Goal: Task Accomplishment & Management: Manage account settings

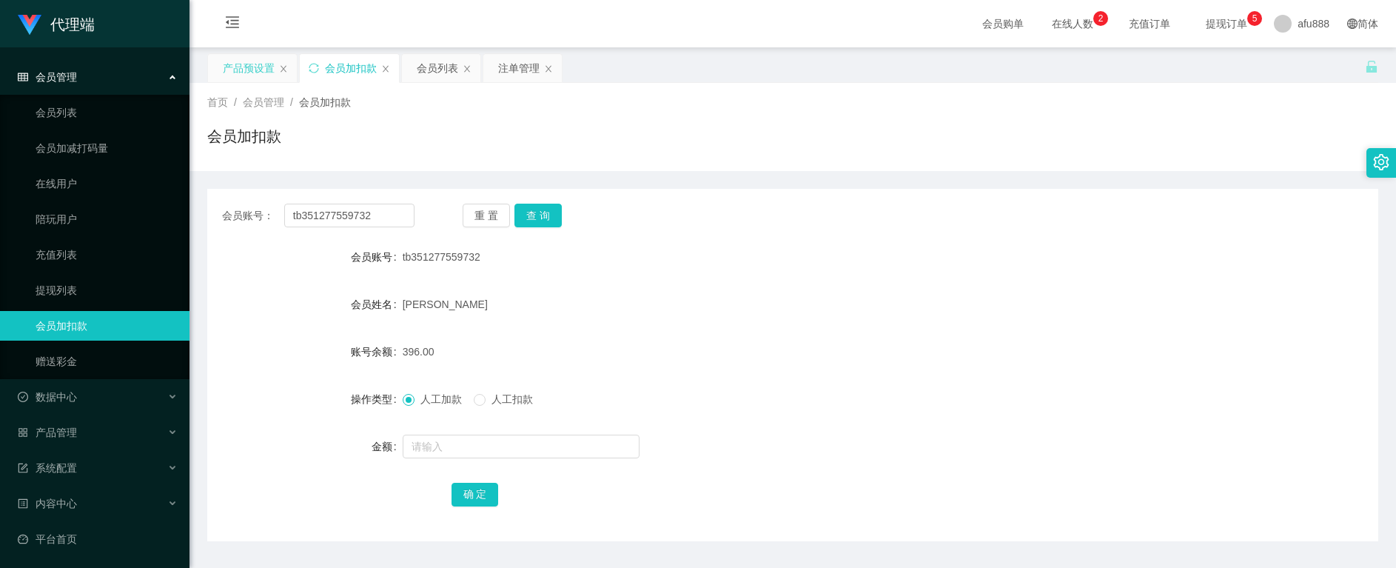
click at [240, 67] on div "产品预设置" at bounding box center [249, 68] width 52 height 28
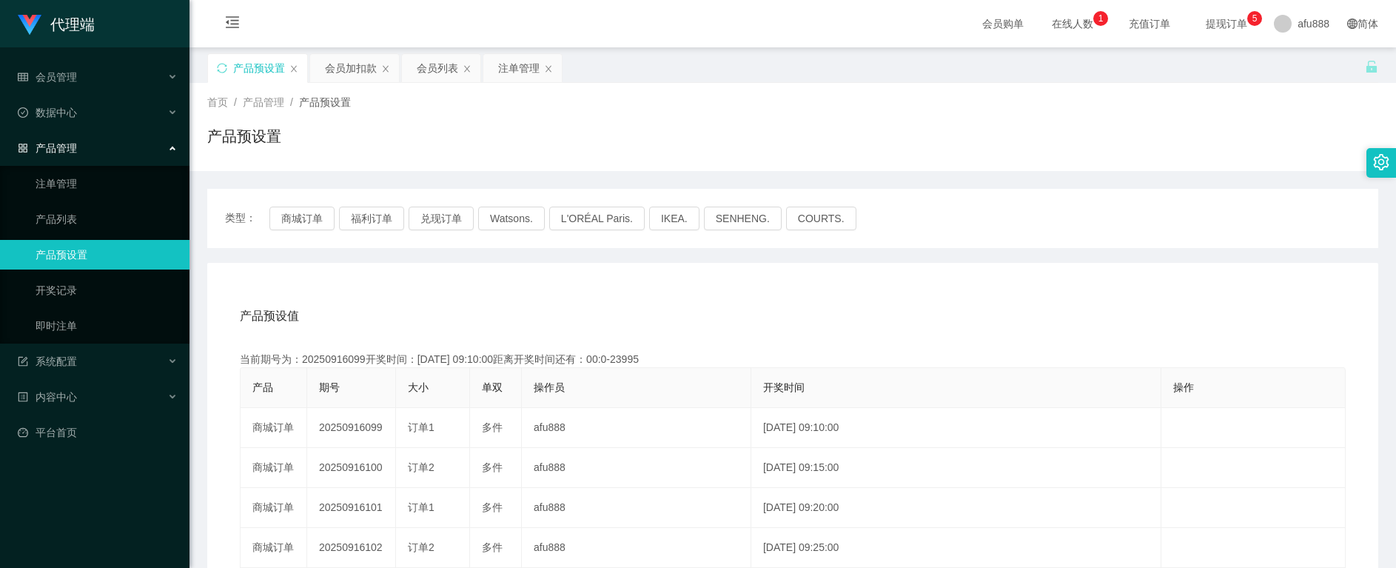
click at [582, 306] on div "产品预设值 添加期号" at bounding box center [793, 315] width 1106 height 41
click at [306, 220] on button "商城订单" at bounding box center [301, 218] width 65 height 24
click at [347, 67] on div "会员加扣款" at bounding box center [351, 68] width 52 height 28
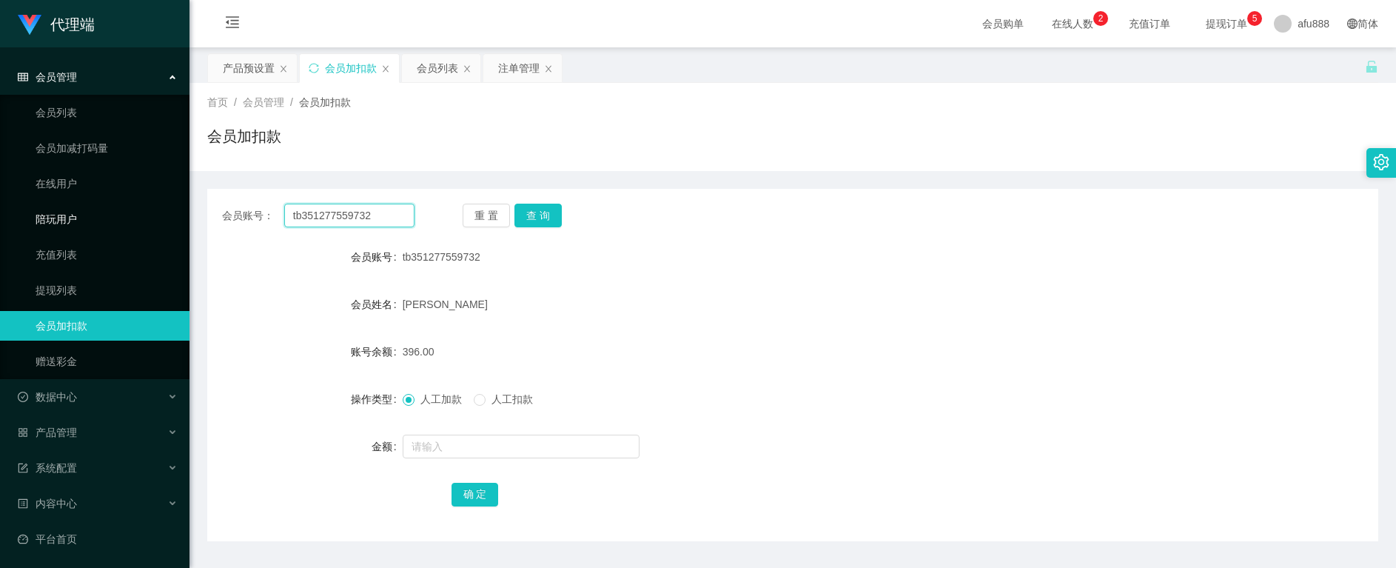
drag, startPoint x: 382, startPoint y: 218, endPoint x: 138, endPoint y: 211, distance: 244.3
click at [138, 211] on section "代理端 会员管理 会员列表 会员加减打码量 在线用户 陪玩用户 充值列表 提现列表 会员加扣款 赠送彩金 数据中心 员工统计 团队统计 产品管理 注单管理 产…" at bounding box center [698, 305] width 1396 height 610
paste input "Tpat71"
type input "Tpat71"
click at [543, 217] on button "查 询" at bounding box center [537, 216] width 47 height 24
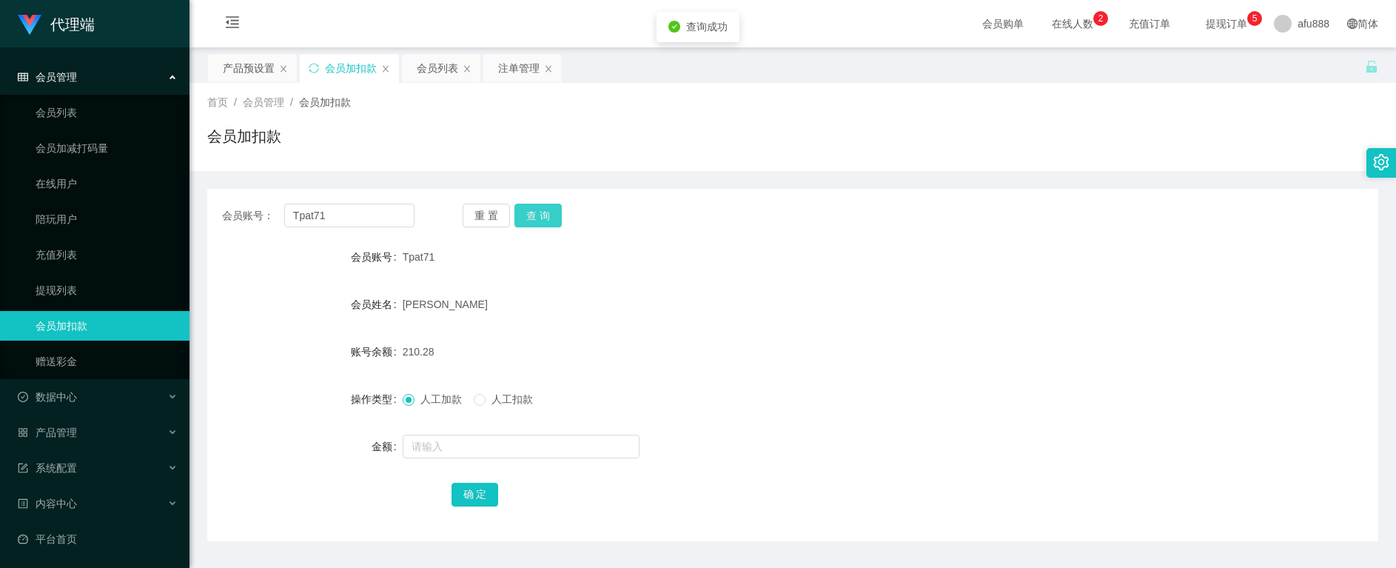
click at [543, 217] on button "查 询" at bounding box center [537, 216] width 47 height 24
drag, startPoint x: 628, startPoint y: 352, endPoint x: 627, endPoint y: 280, distance: 71.1
click at [628, 352] on div "210.28" at bounding box center [744, 352] width 683 height 30
click at [1002, 389] on div "人工加款 人工扣款" at bounding box center [744, 399] width 683 height 30
click at [249, 69] on div "产品预设置" at bounding box center [249, 68] width 52 height 28
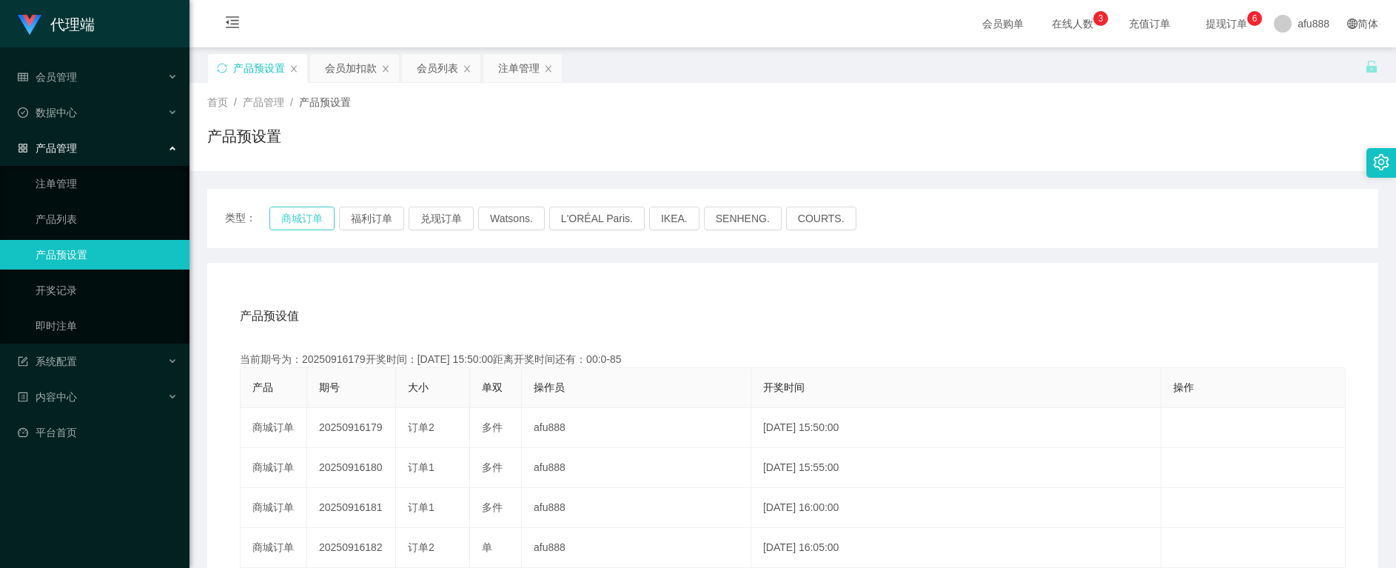
click at [299, 215] on button "商城订单" at bounding box center [301, 218] width 65 height 24
click at [295, 223] on button "商城订单" at bounding box center [301, 218] width 65 height 24
drag, startPoint x: 1206, startPoint y: 131, endPoint x: 1224, endPoint y: 125, distance: 19.4
click at [1206, 131] on div "产品预设置" at bounding box center [792, 142] width 1171 height 34
click at [342, 69] on div "会员加扣款" at bounding box center [351, 68] width 52 height 28
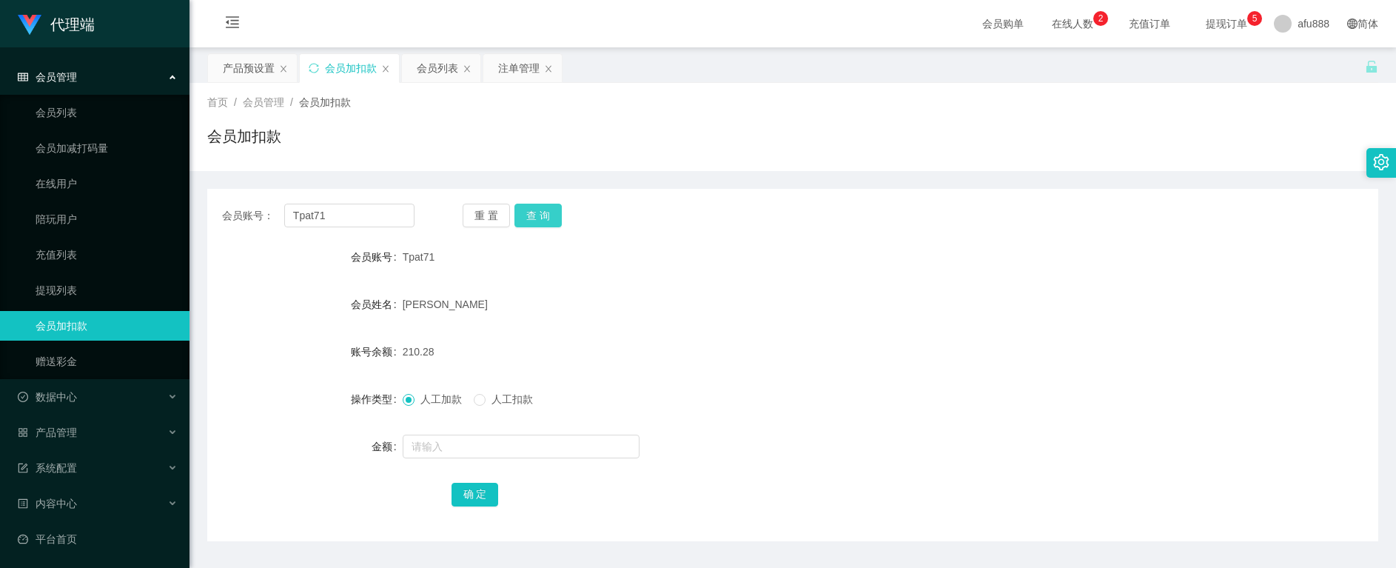
click at [537, 212] on button "查 询" at bounding box center [537, 216] width 47 height 24
click at [537, 212] on button "查 询" at bounding box center [546, 216] width 64 height 24
click at [537, 212] on div "重 置 查 询" at bounding box center [559, 216] width 192 height 24
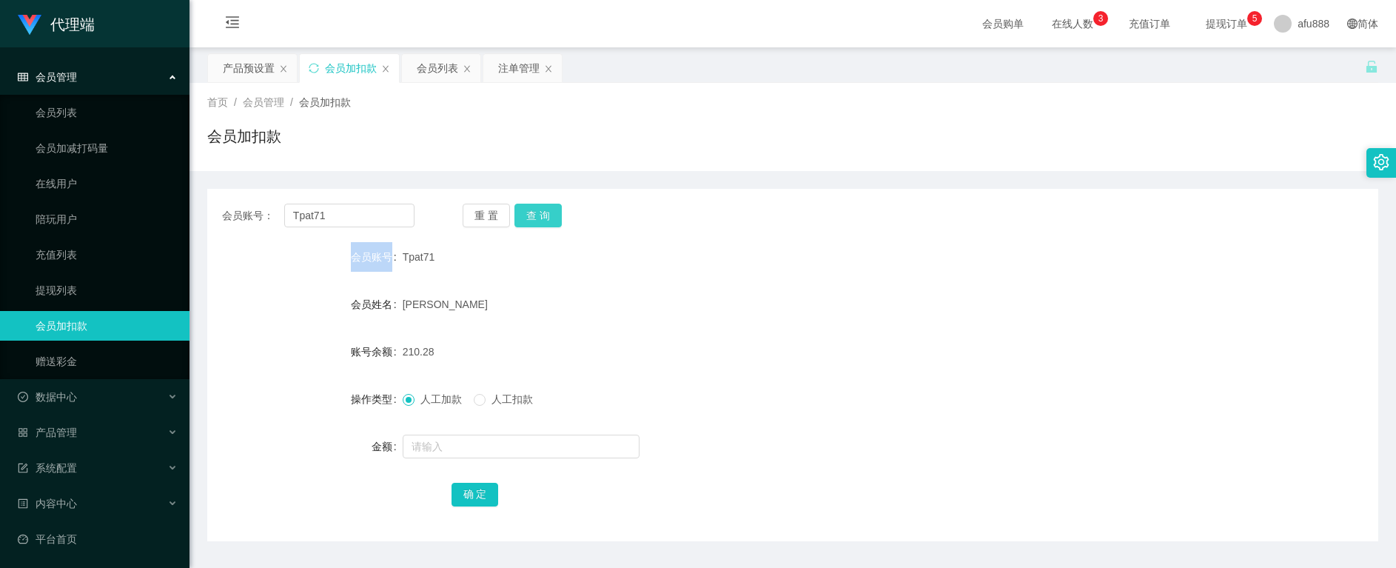
click at [531, 212] on button "查 询" at bounding box center [537, 216] width 47 height 24
click at [531, 213] on button "查 询" at bounding box center [537, 216] width 47 height 24
click at [539, 214] on button "查 询" at bounding box center [537, 216] width 47 height 24
drag, startPoint x: 539, startPoint y: 215, endPoint x: 549, endPoint y: 208, distance: 12.3
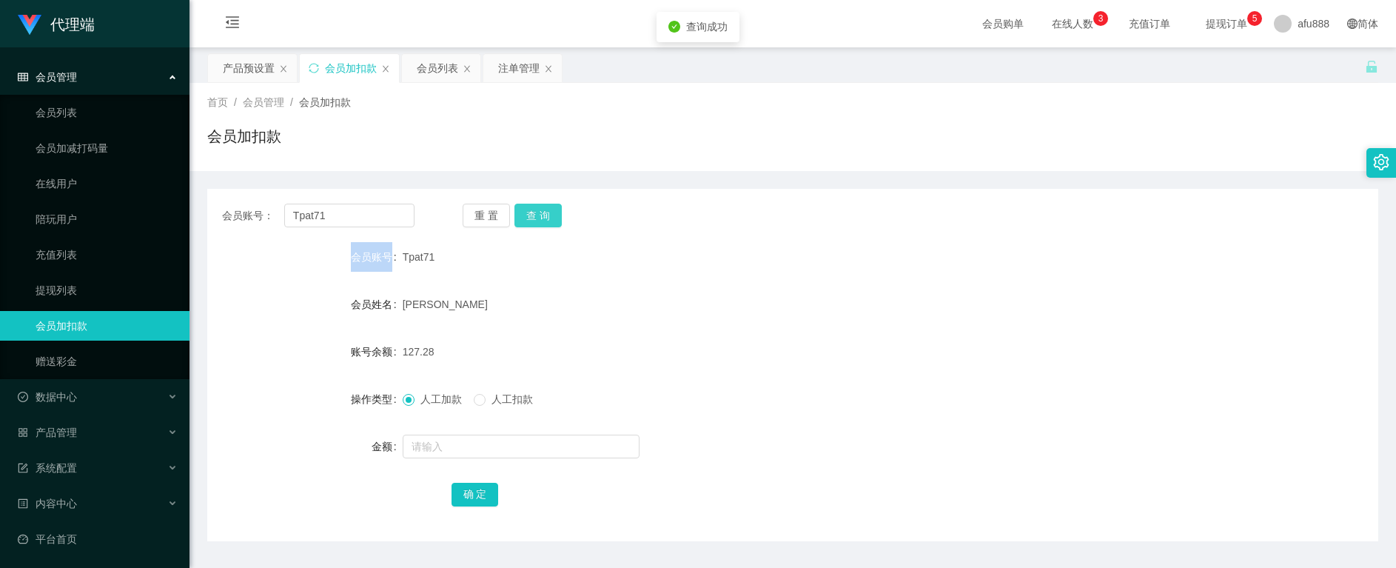
click at [539, 215] on button "查 询" at bounding box center [537, 216] width 47 height 24
click at [543, 208] on button "查 询" at bounding box center [537, 216] width 47 height 24
drag, startPoint x: 540, startPoint y: 214, endPoint x: 557, endPoint y: 210, distance: 17.4
click at [540, 214] on button "查 询" at bounding box center [537, 216] width 47 height 24
click at [539, 205] on button "查 询" at bounding box center [537, 216] width 47 height 24
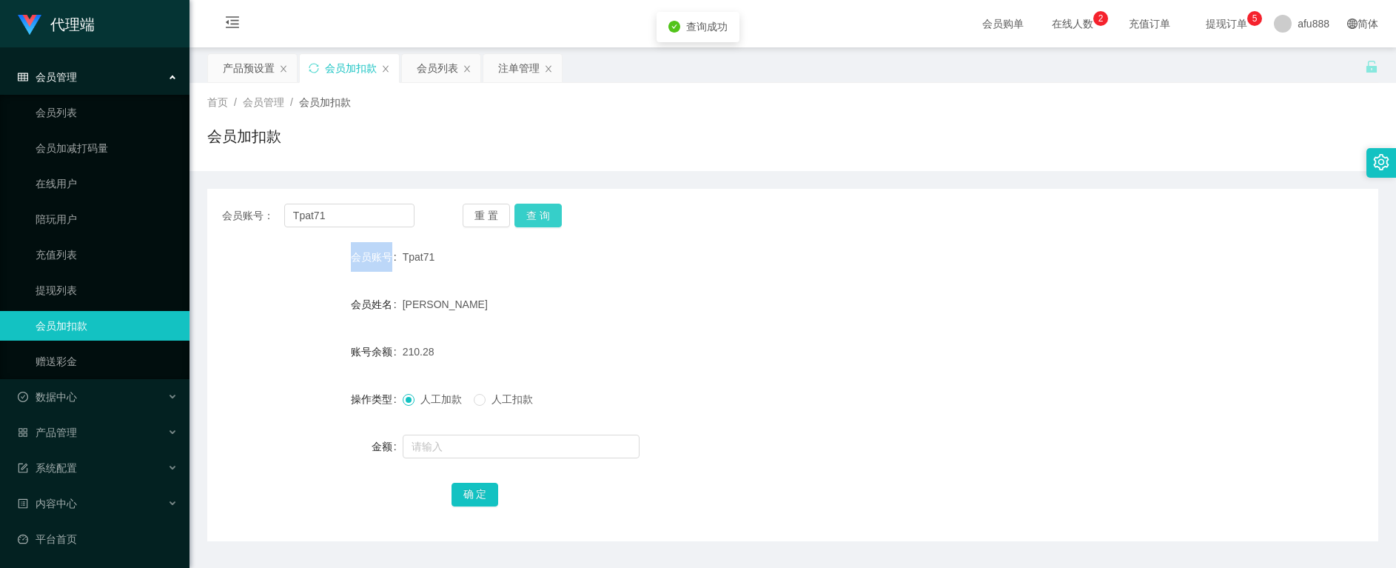
click at [537, 211] on button "查 询" at bounding box center [537, 216] width 47 height 24
click at [536, 211] on button "查 询" at bounding box center [537, 216] width 47 height 24
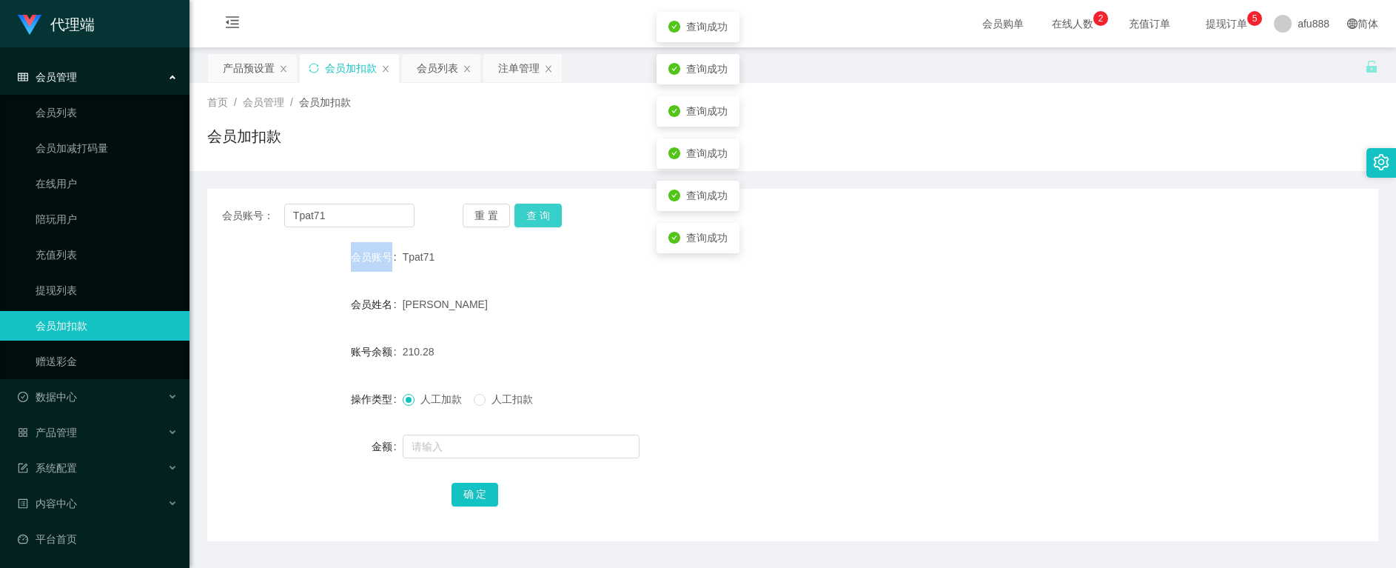
click at [536, 211] on button "查 询" at bounding box center [537, 216] width 47 height 24
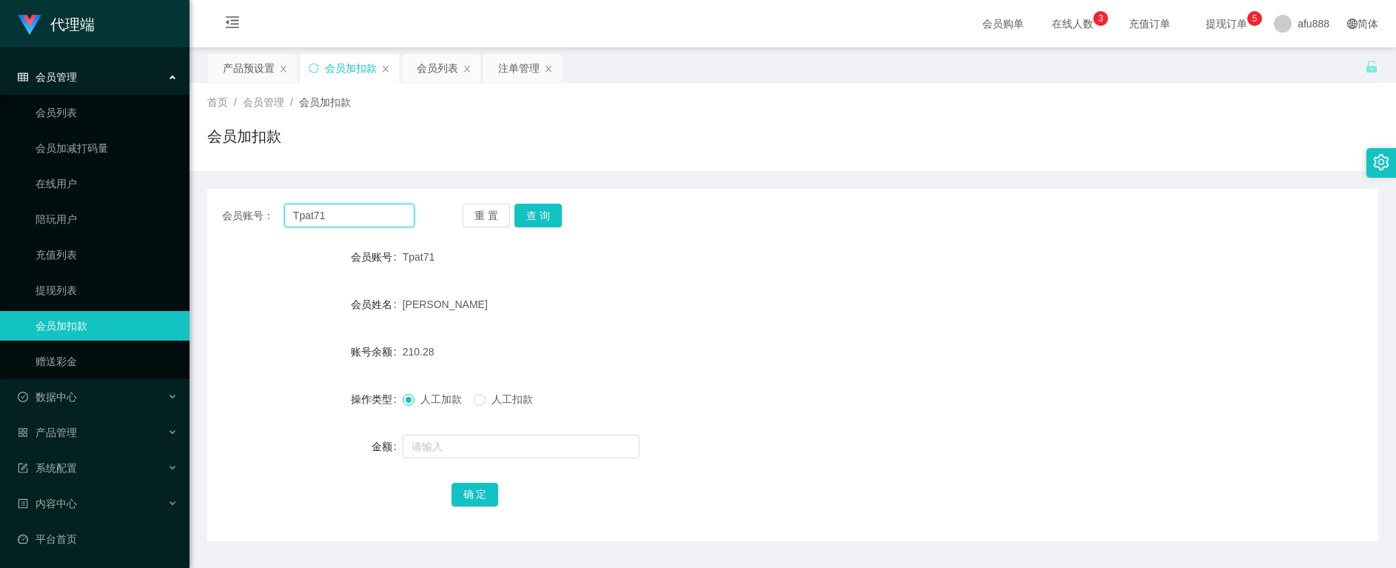
drag, startPoint x: 346, startPoint y: 220, endPoint x: 252, endPoint y: 207, distance: 94.1
click at [252, 207] on div "会员账号： Tpat71" at bounding box center [318, 216] width 192 height 24
click at [503, 69] on div "注单管理" at bounding box center [518, 68] width 41 height 28
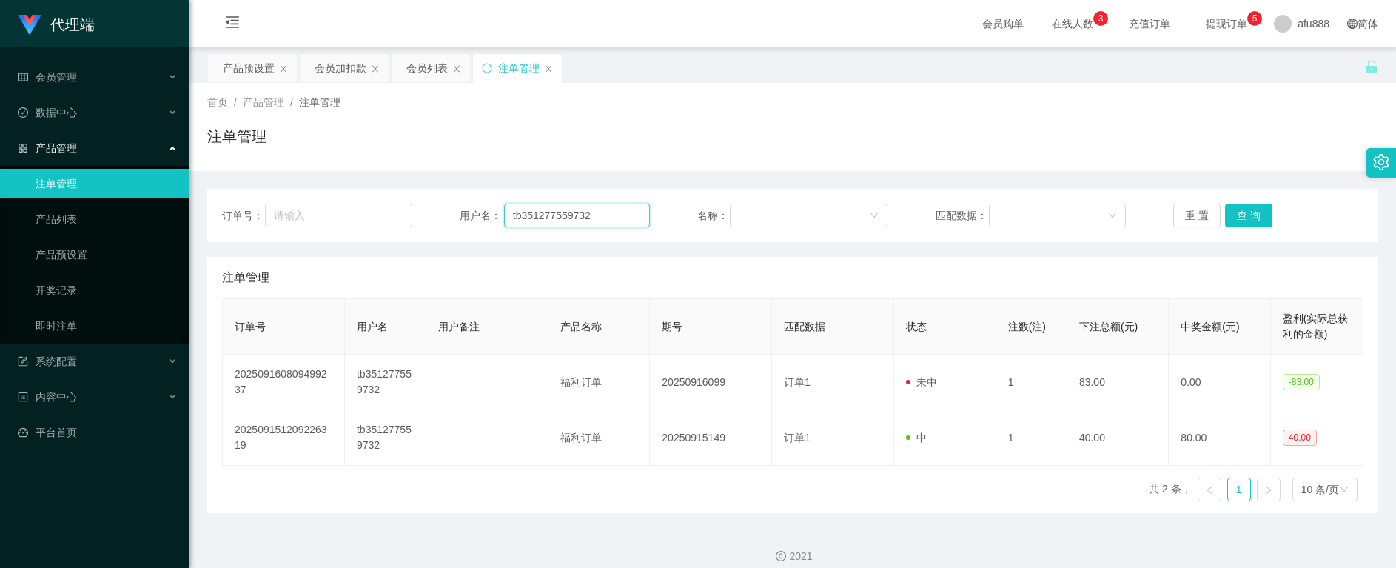
click at [616, 215] on input "tb351277559732" at bounding box center [577, 216] width 146 height 24
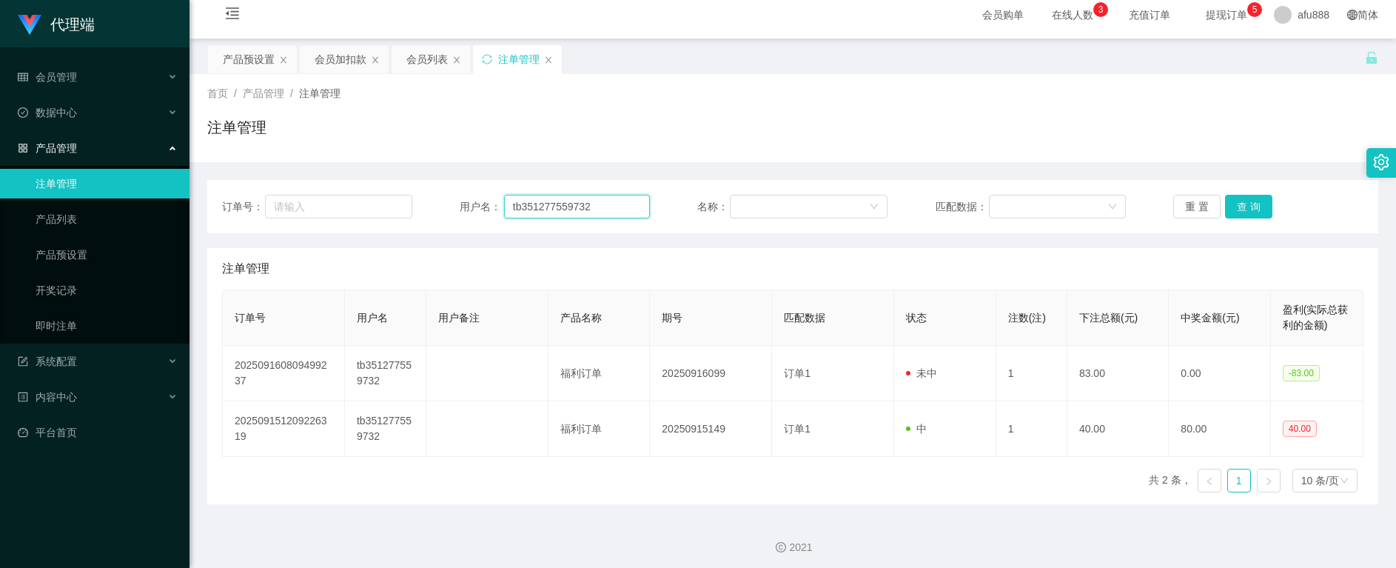
scroll to position [13, 0]
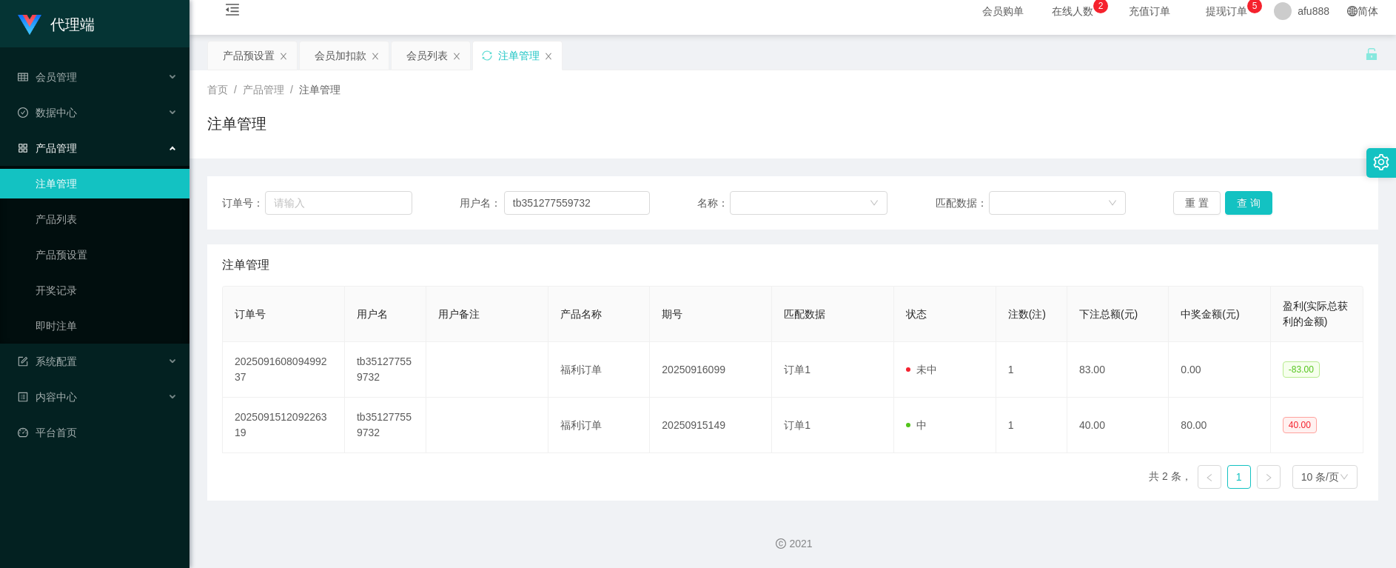
click at [630, 483] on div "订单号 用户名 用户备注 产品名称 期号 匹配数据 状态 注数(注) 下注总额(元) 中奖金额(元) 盈利(实际总获利的金额) 202509160809499…" at bounding box center [792, 393] width 1141 height 215
click at [326, 61] on div "会员加扣款" at bounding box center [341, 55] width 52 height 28
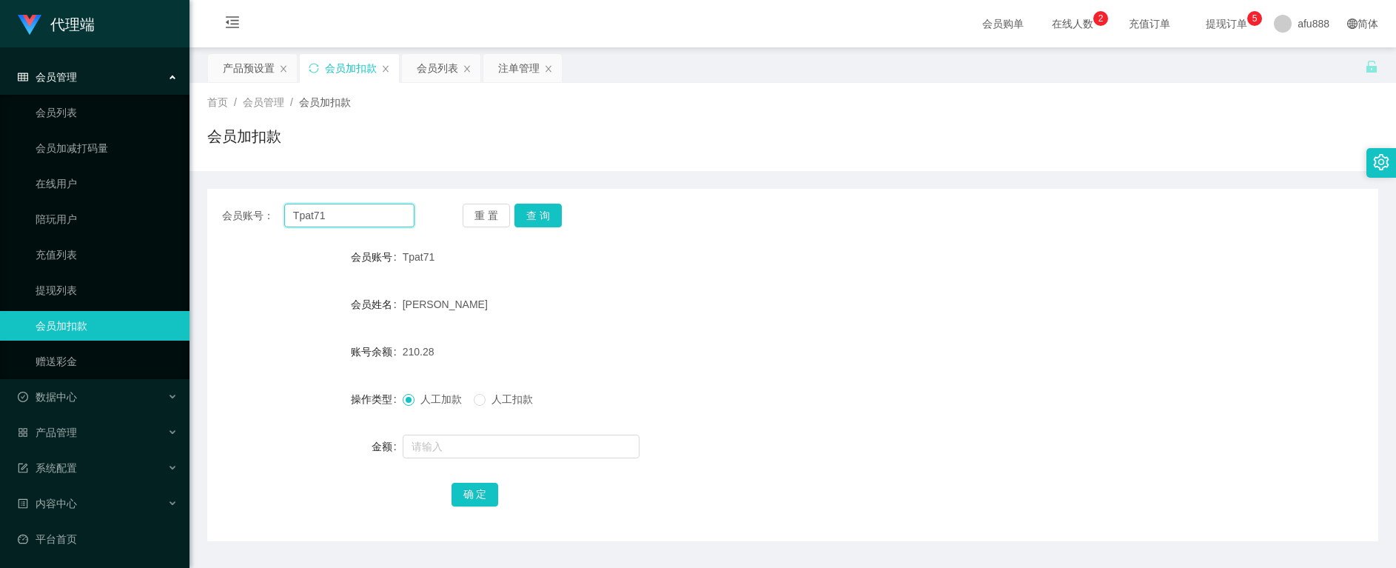
click at [351, 211] on input "Tpat71" at bounding box center [349, 216] width 130 height 24
click at [533, 208] on button "查 询" at bounding box center [537, 216] width 47 height 24
click at [533, 208] on button "查 询" at bounding box center [546, 216] width 64 height 24
click at [465, 446] on input "text" at bounding box center [521, 446] width 237 height 24
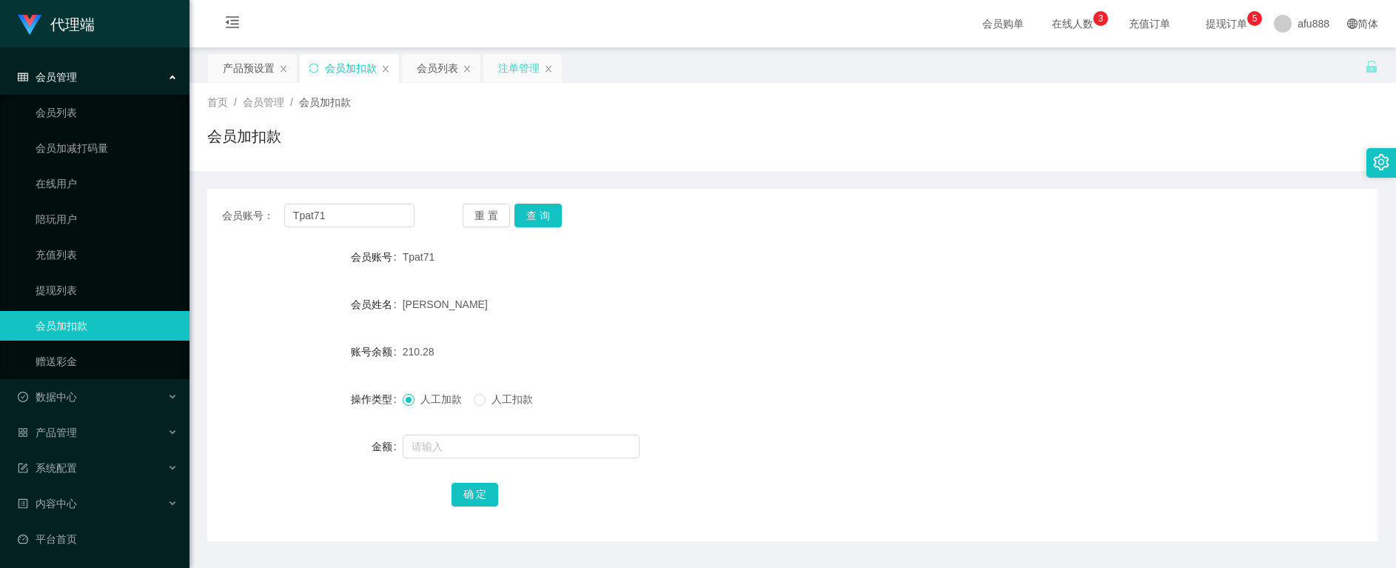
click at [516, 64] on div "注单管理" at bounding box center [518, 68] width 41 height 28
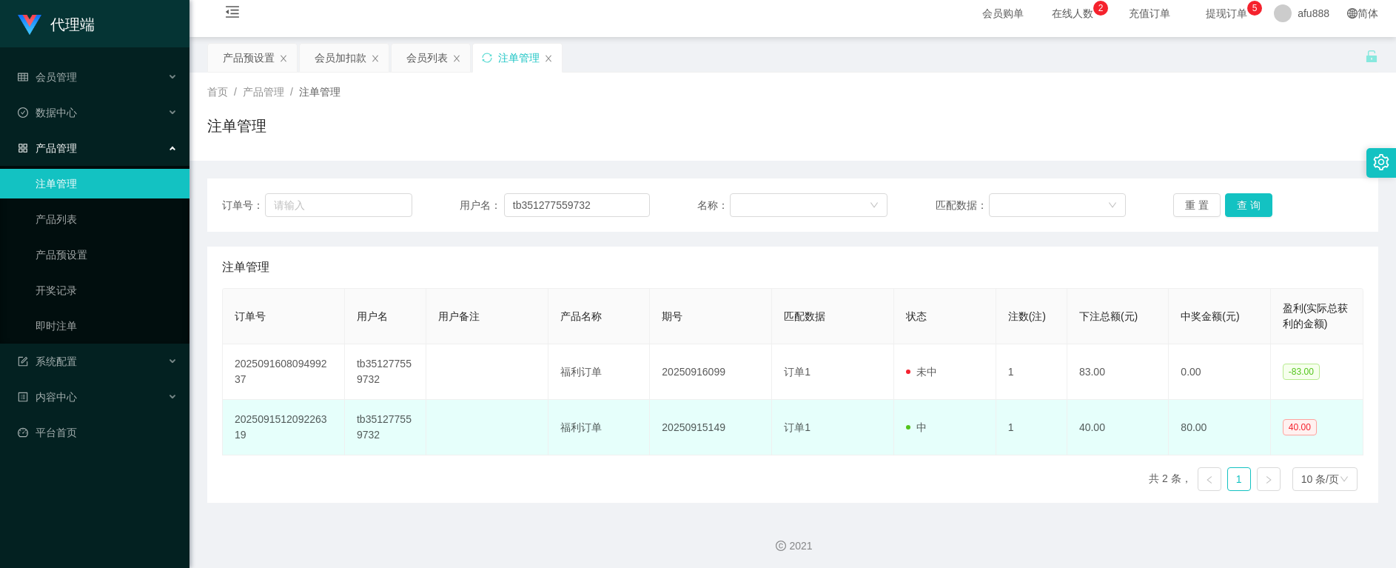
scroll to position [13, 0]
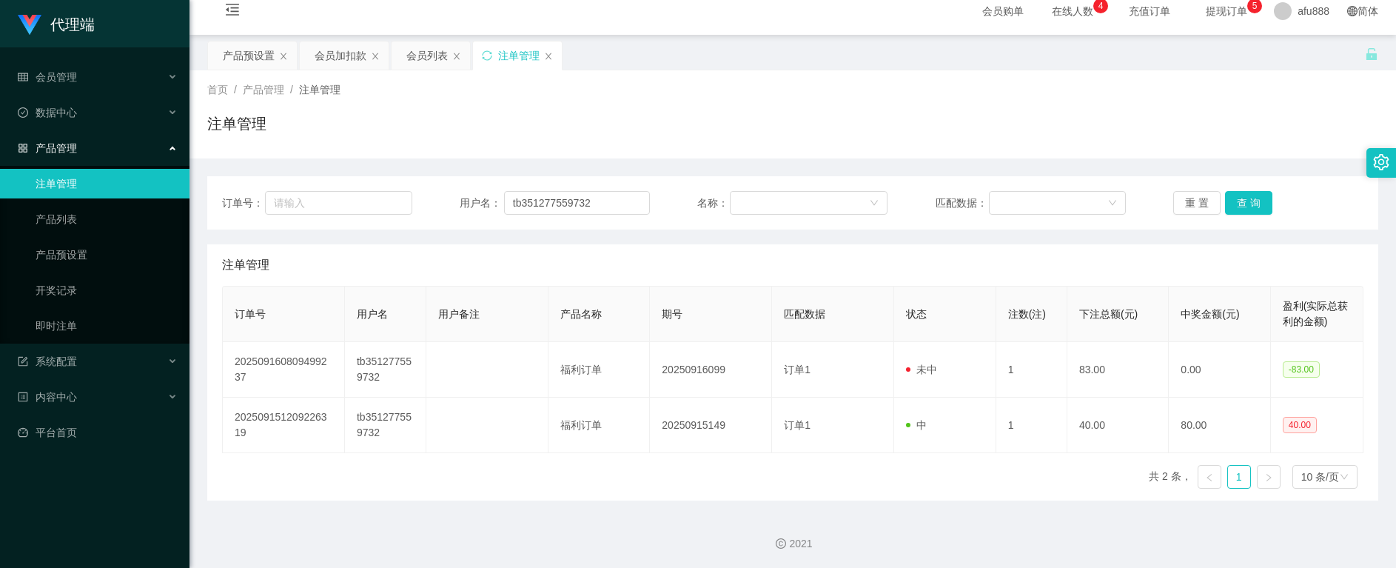
click at [1273, 95] on div "首页 / 产品管理 / 注单管理 /" at bounding box center [792, 90] width 1171 height 16
click at [648, 528] on div "2021" at bounding box center [792, 534] width 1206 height 69
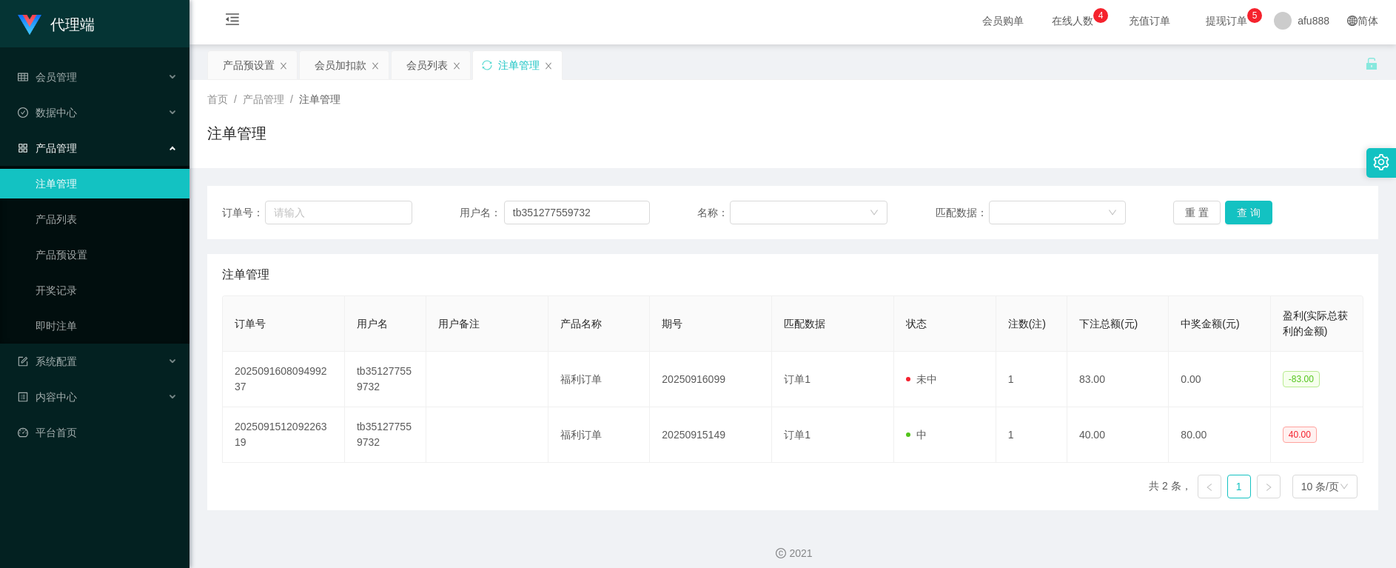
scroll to position [0, 0]
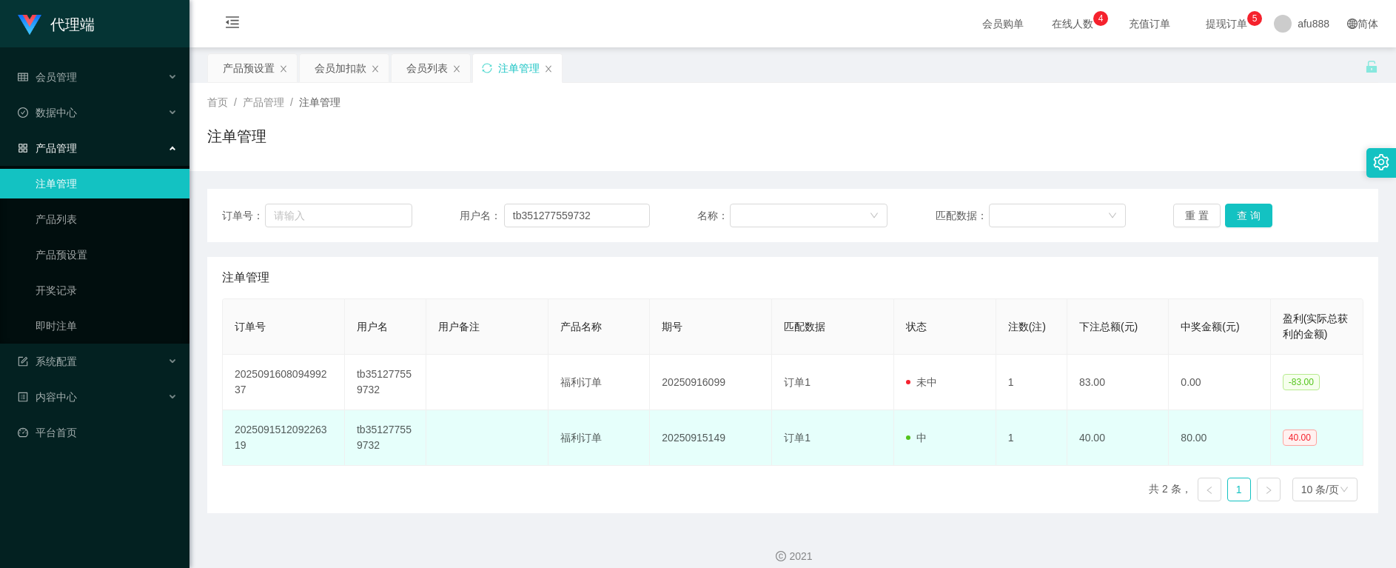
drag, startPoint x: 639, startPoint y: 440, endPoint x: 639, endPoint y: 432, distance: 8.2
click at [639, 440] on td "福利订单" at bounding box center [598, 438] width 101 height 56
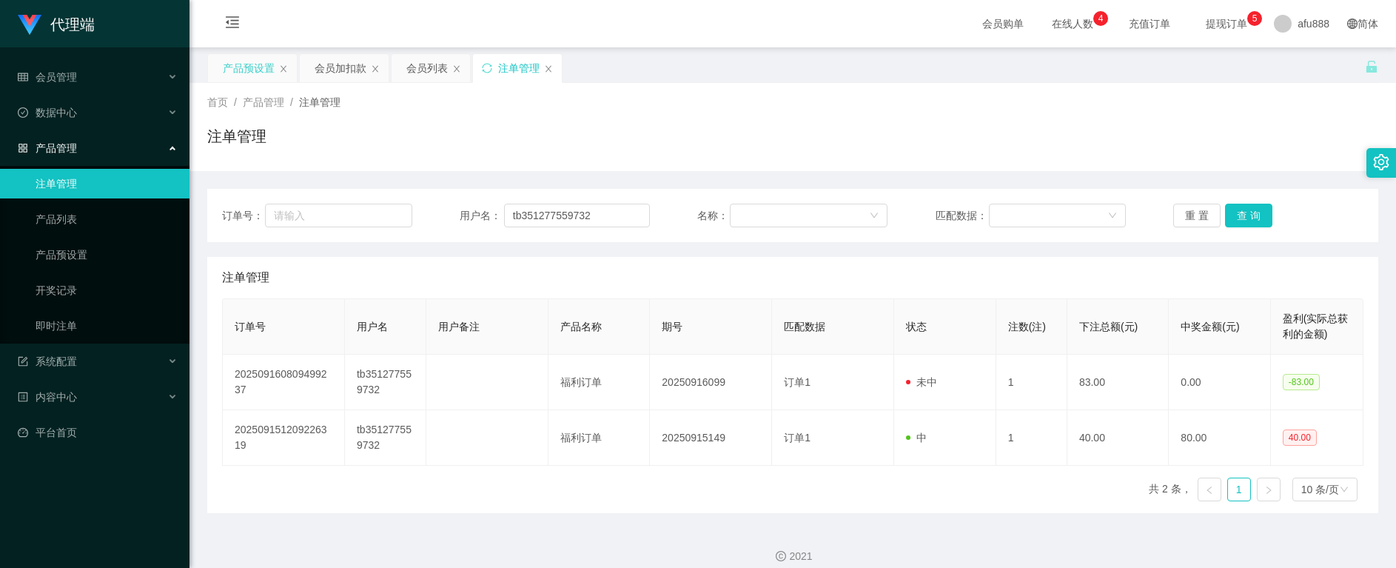
click at [238, 62] on div "产品预设置" at bounding box center [249, 68] width 52 height 28
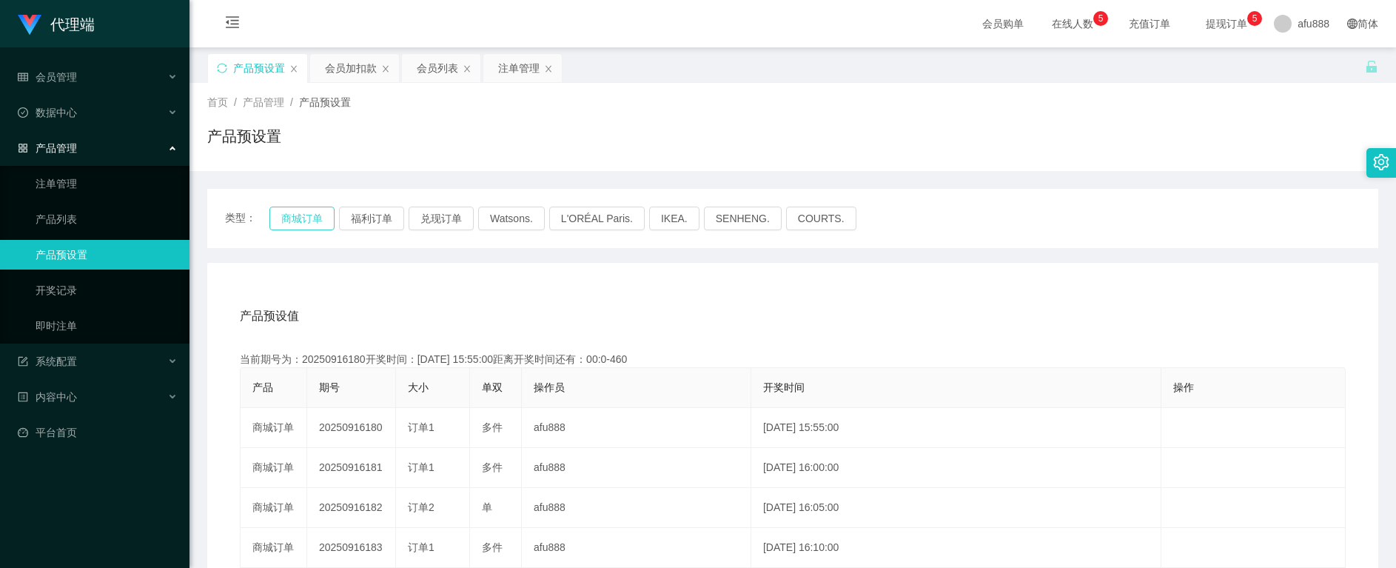
click at [300, 218] on button "商城订单" at bounding box center [301, 218] width 65 height 24
click at [945, 354] on div "当前期号为：20250916182开奖时间：[DATE] 16:05:00距离开奖时间还有：01:27" at bounding box center [793, 360] width 1106 height 16
click at [509, 70] on div "注单管理" at bounding box center [518, 68] width 41 height 28
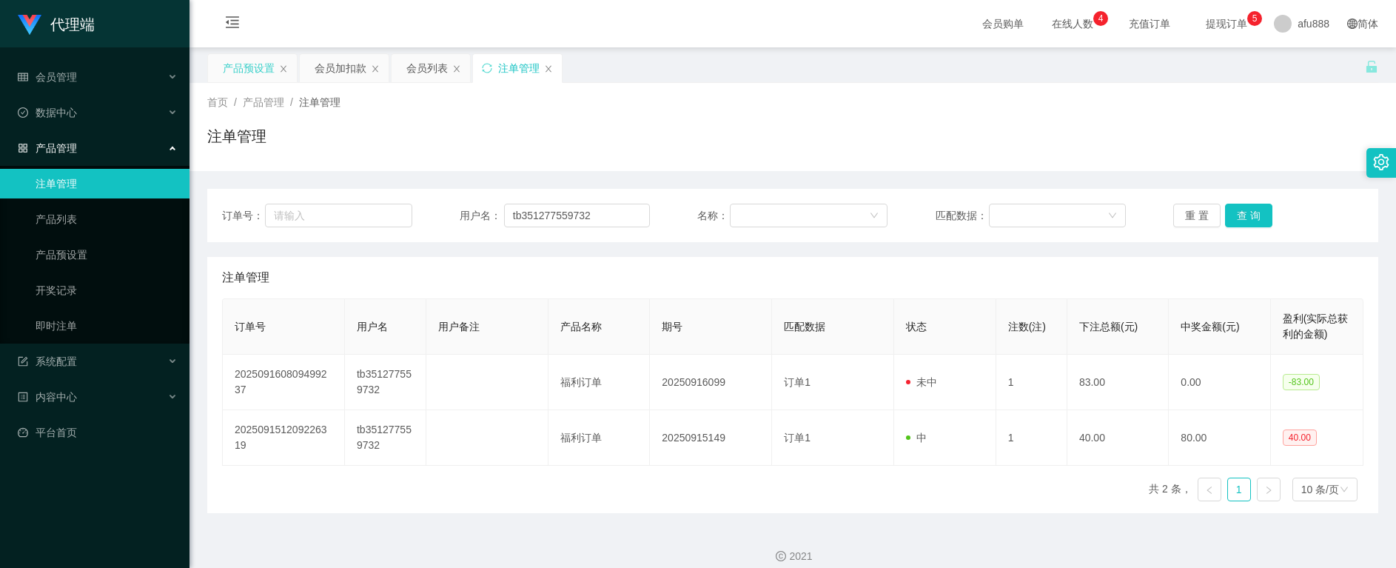
click at [235, 71] on div "产品预设置" at bounding box center [249, 68] width 52 height 28
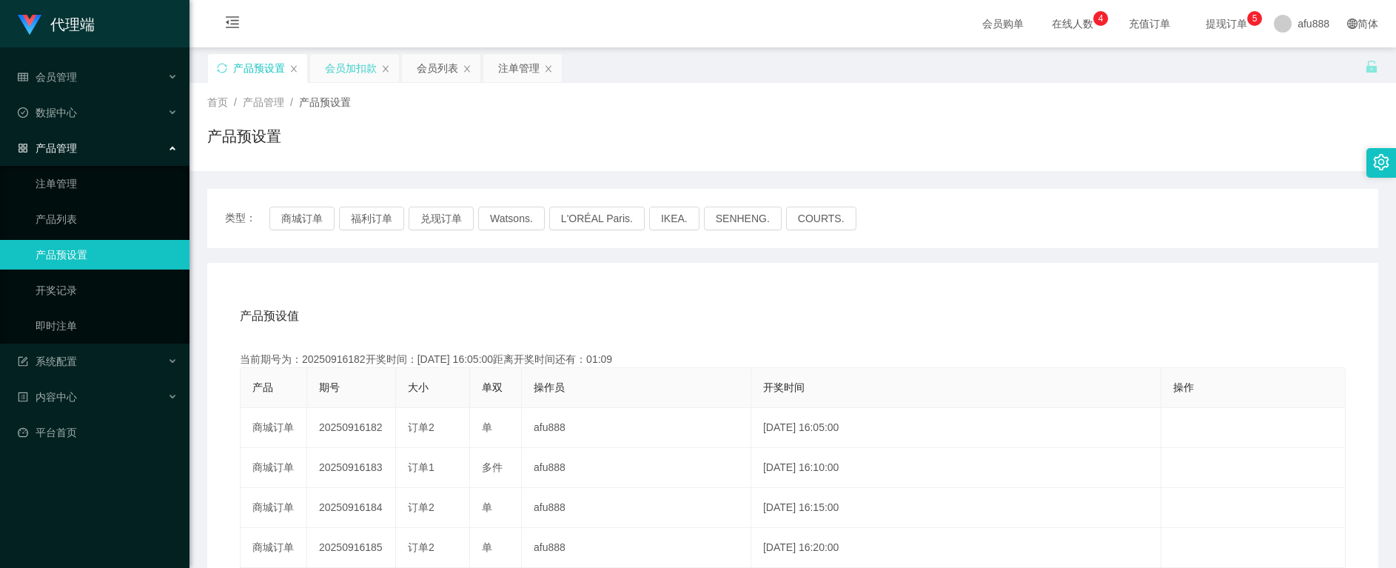
click at [335, 66] on div "会员加扣款" at bounding box center [351, 68] width 52 height 28
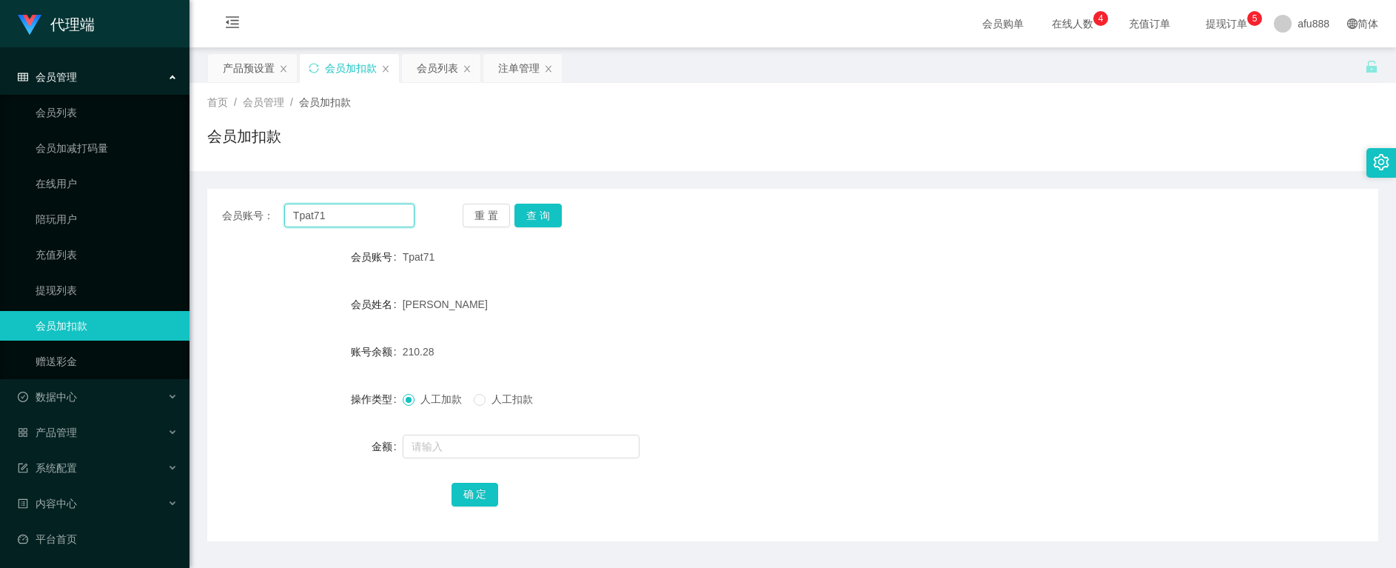
click at [306, 212] on input "Tpat71" at bounding box center [349, 216] width 130 height 24
click at [536, 213] on button "查 询" at bounding box center [537, 216] width 47 height 24
click at [536, 212] on button "查 询" at bounding box center [546, 216] width 64 height 24
click at [536, 213] on button "查 询" at bounding box center [537, 216] width 47 height 24
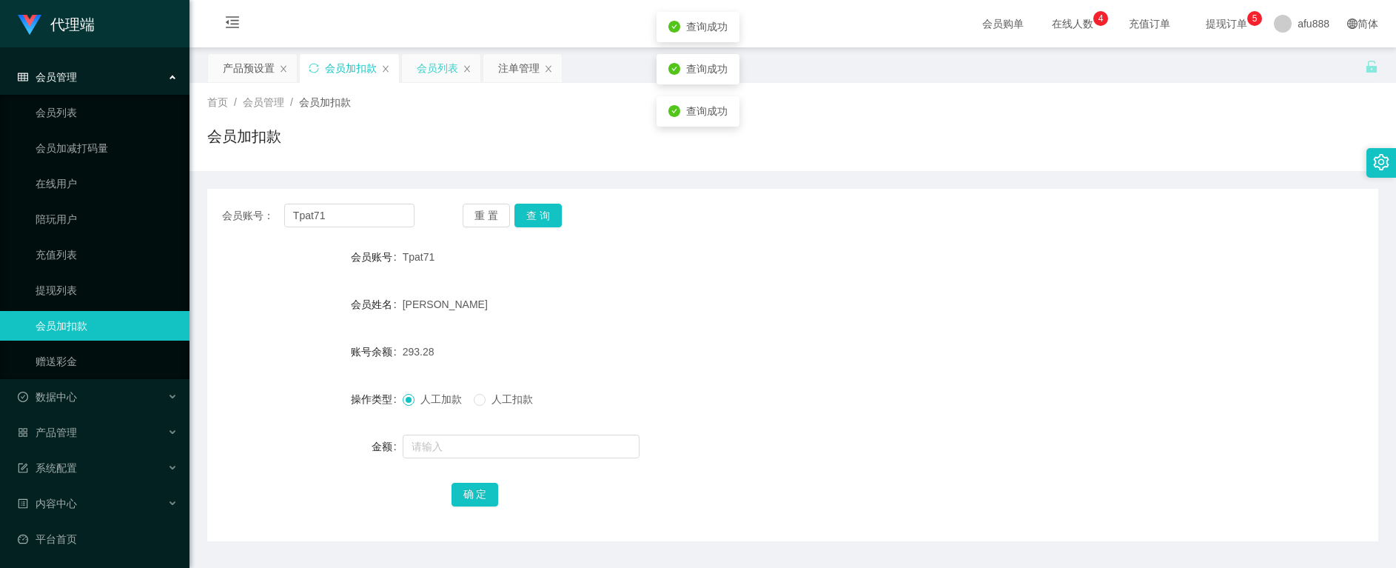
click at [420, 68] on div "会员列表" at bounding box center [437, 68] width 41 height 28
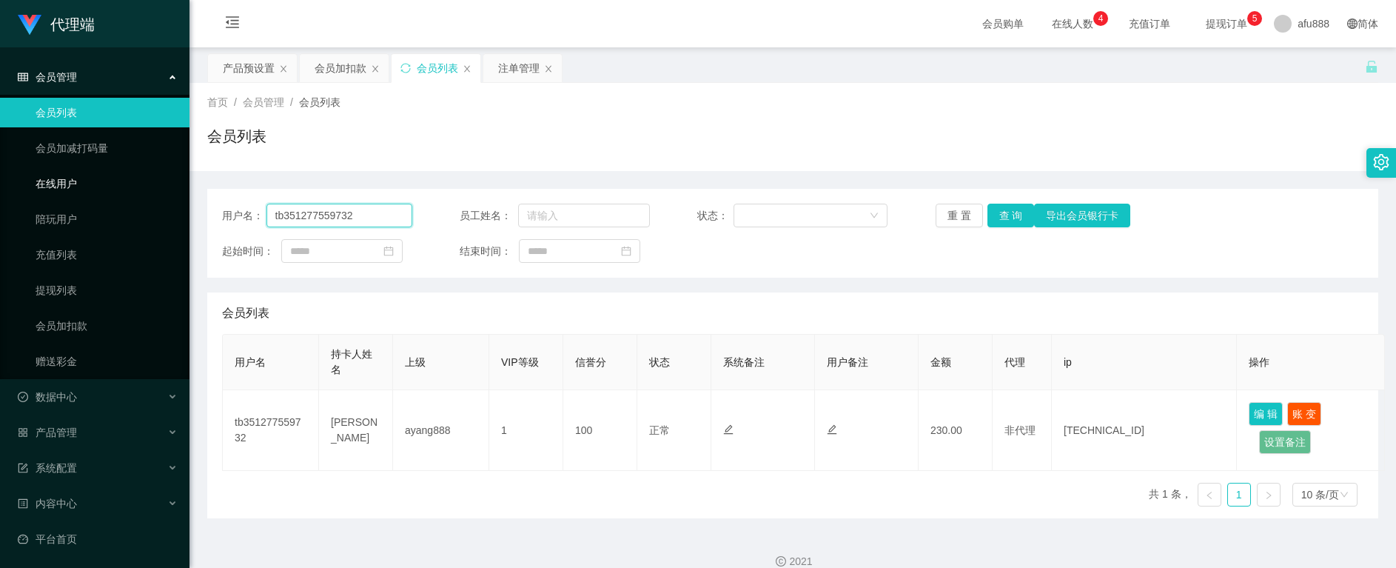
drag, startPoint x: 382, startPoint y: 213, endPoint x: 90, endPoint y: 194, distance: 292.2
click at [94, 194] on section "代理端 会员管理 会员列表 会员加减打码量 在线用户 陪玩用户 充值列表 提现列表 会员加扣款 赠送彩金 数据中心 员工统计 团队统计 产品管理 注单管理 产…" at bounding box center [698, 293] width 1396 height 587
paste input "Tpat71"
type input "Tpat71"
click at [1006, 214] on button "查 询" at bounding box center [1010, 216] width 47 height 24
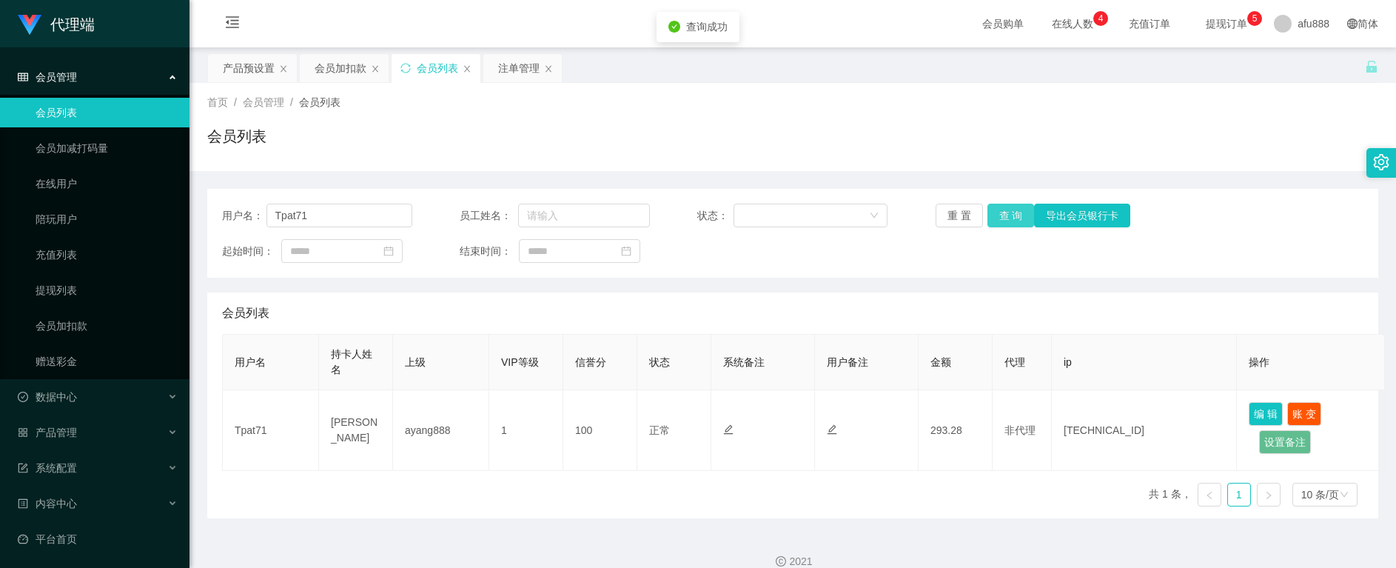
click at [1006, 214] on button "查 询" at bounding box center [1010, 216] width 47 height 24
click at [504, 70] on div "注单管理" at bounding box center [518, 68] width 41 height 28
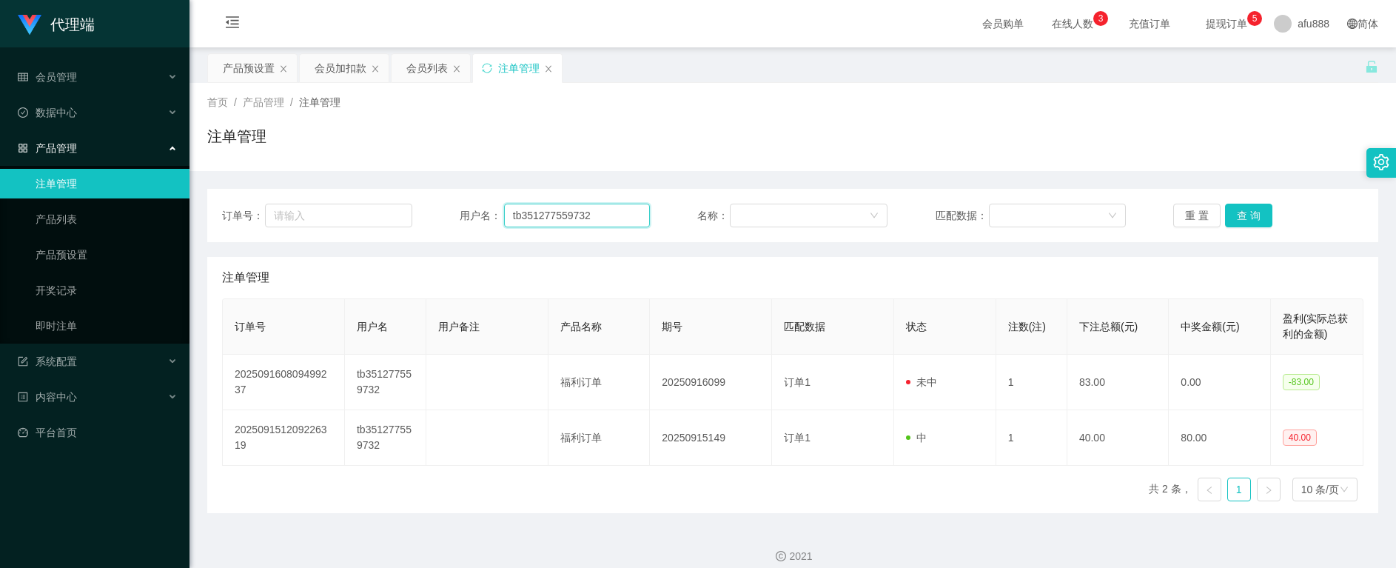
drag, startPoint x: 604, startPoint y: 209, endPoint x: 341, endPoint y: 189, distance: 263.5
click at [303, 189] on div "订单号： 用户名： tb351277559732 名称： 匹配数据： 重 置 查 询" at bounding box center [792, 215] width 1171 height 53
paste input "Tpat71"
type input "Tpat71"
click at [1260, 216] on button "查 询" at bounding box center [1248, 216] width 47 height 24
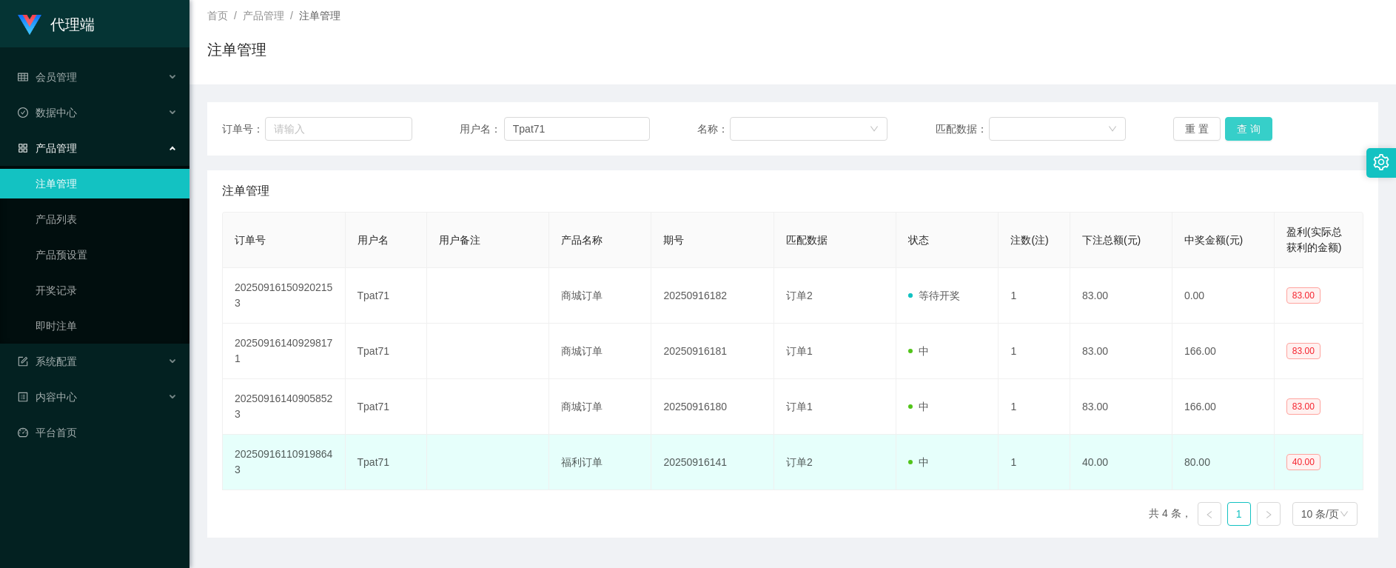
scroll to position [123, 0]
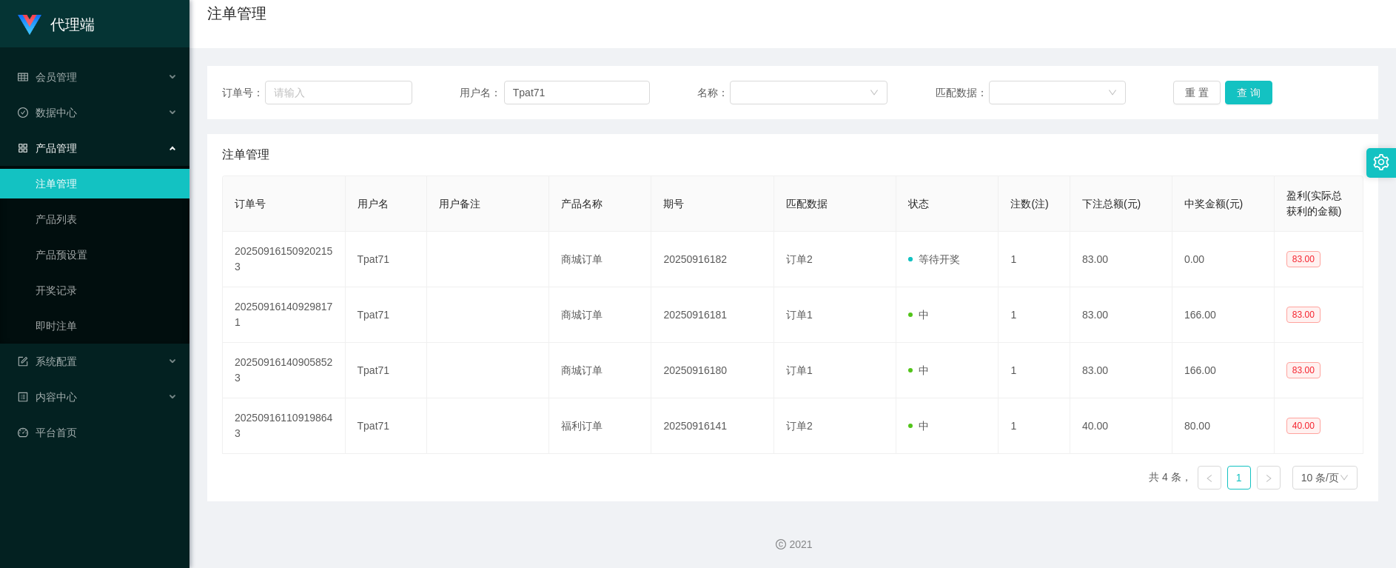
click at [662, 514] on div "2021" at bounding box center [792, 535] width 1206 height 69
click at [754, 477] on div "订单号 用户名 用户备注 产品名称 期号 匹配数据 状态 注数(注) 下注总额(元) 中奖金额(元) 盈利(实际总获利的金额) 202509161509202…" at bounding box center [792, 338] width 1141 height 326
click at [657, 484] on div "订单号 用户名 用户备注 产品名称 期号 匹配数据 状态 注数(注) 下注总额(元) 中奖金额(元) 盈利(实际总获利的金额) 202509161509202…" at bounding box center [792, 338] width 1141 height 326
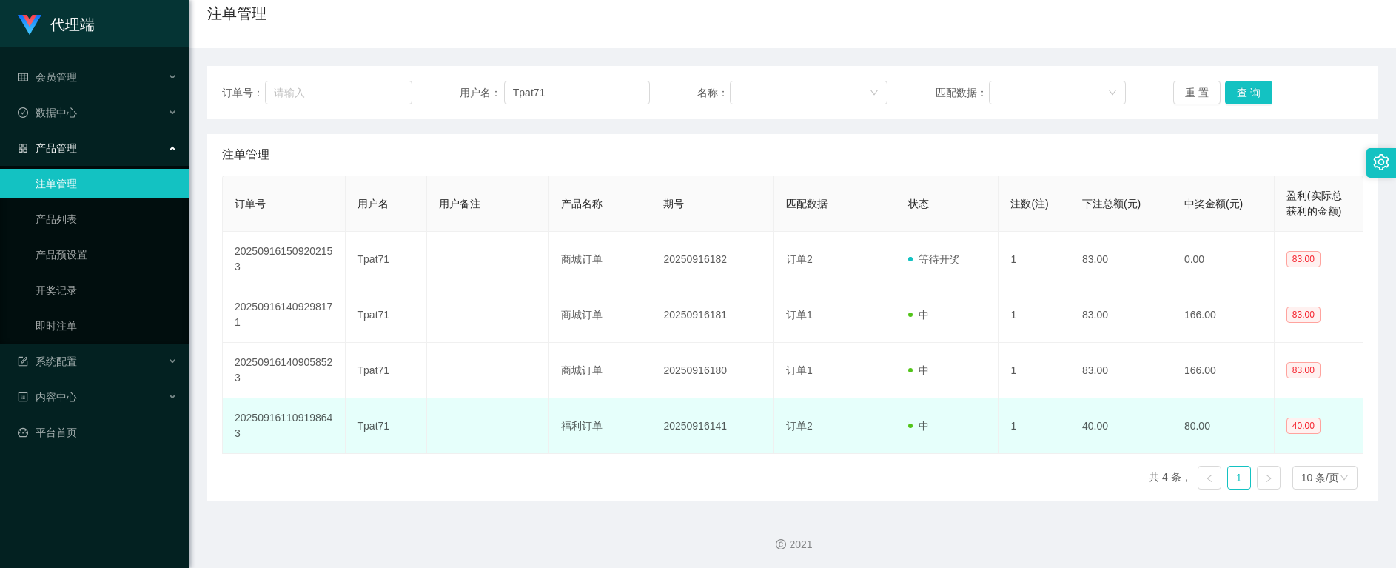
click at [699, 408] on td "20250916141" at bounding box center [712, 426] width 123 height 56
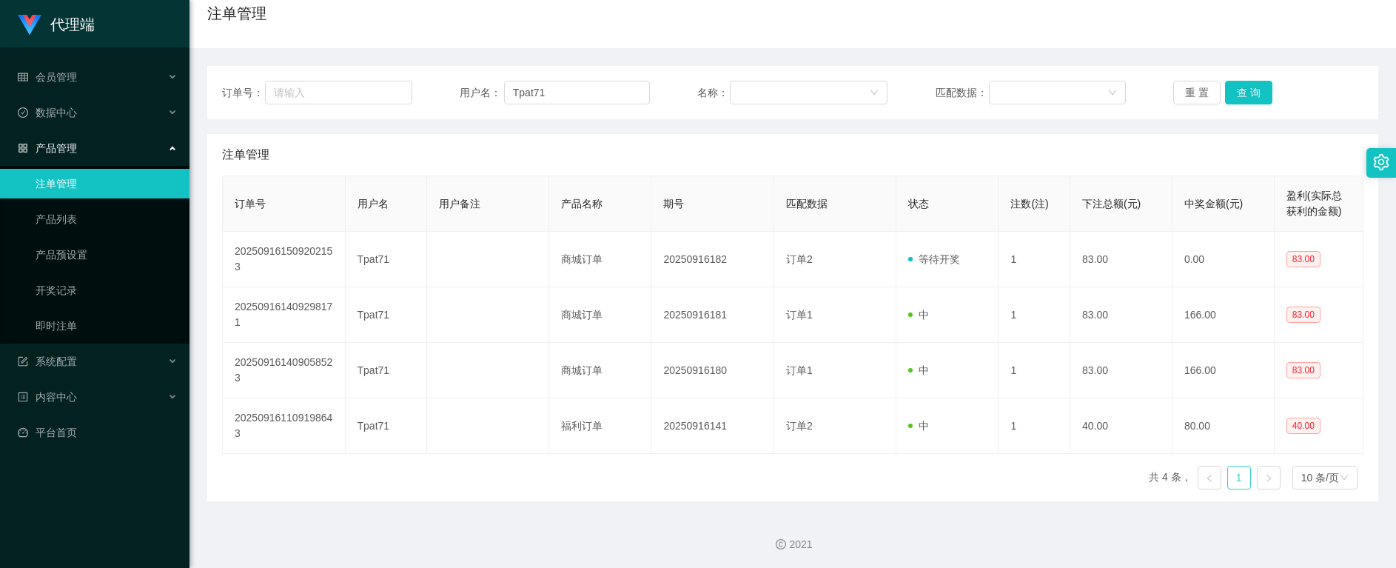
click at [1233, 477] on link "1" at bounding box center [1239, 477] width 22 height 22
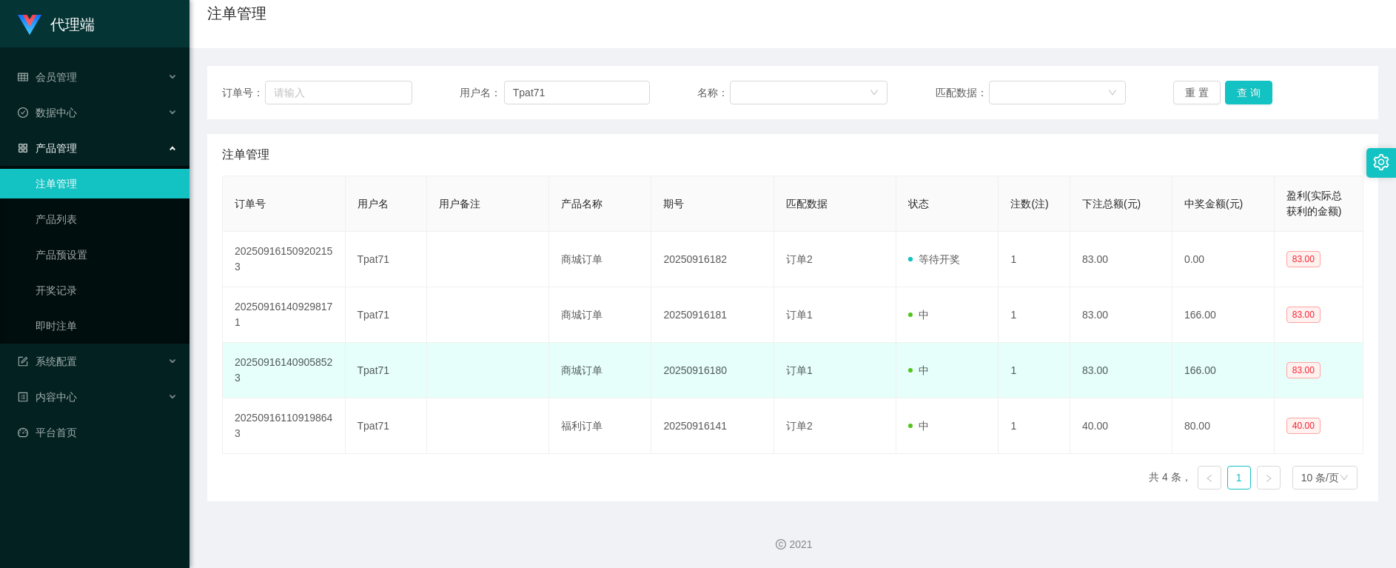
click at [372, 366] on td "Tpat71" at bounding box center [386, 371] width 81 height 56
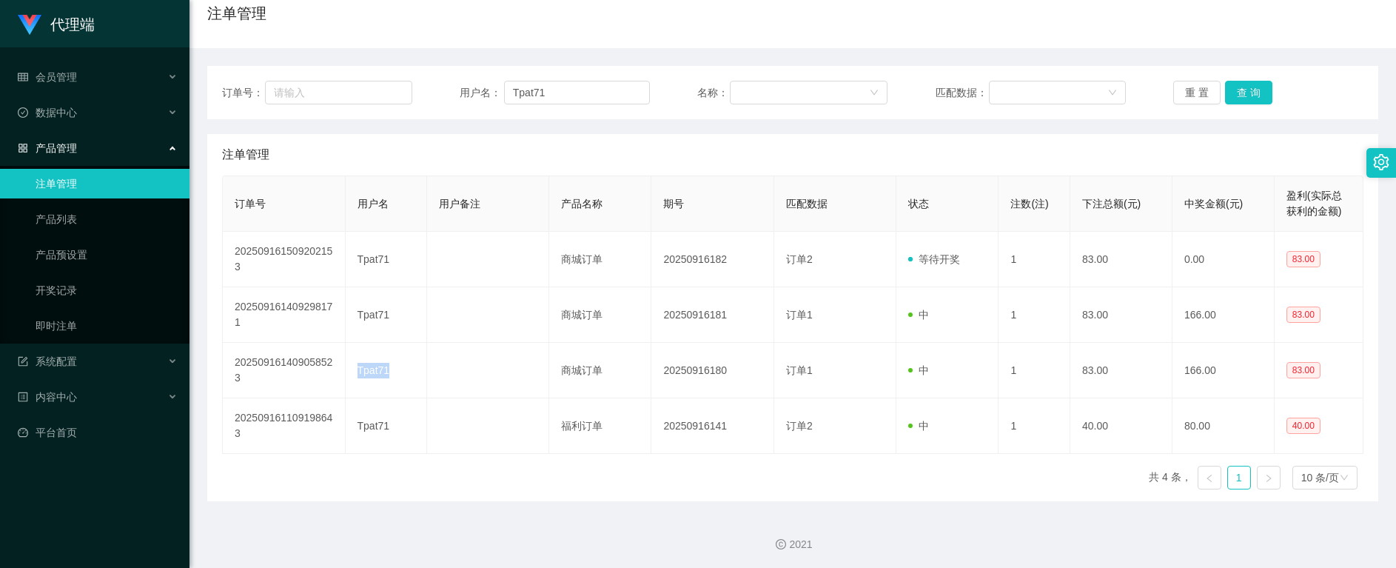
copy td "Tpat71"
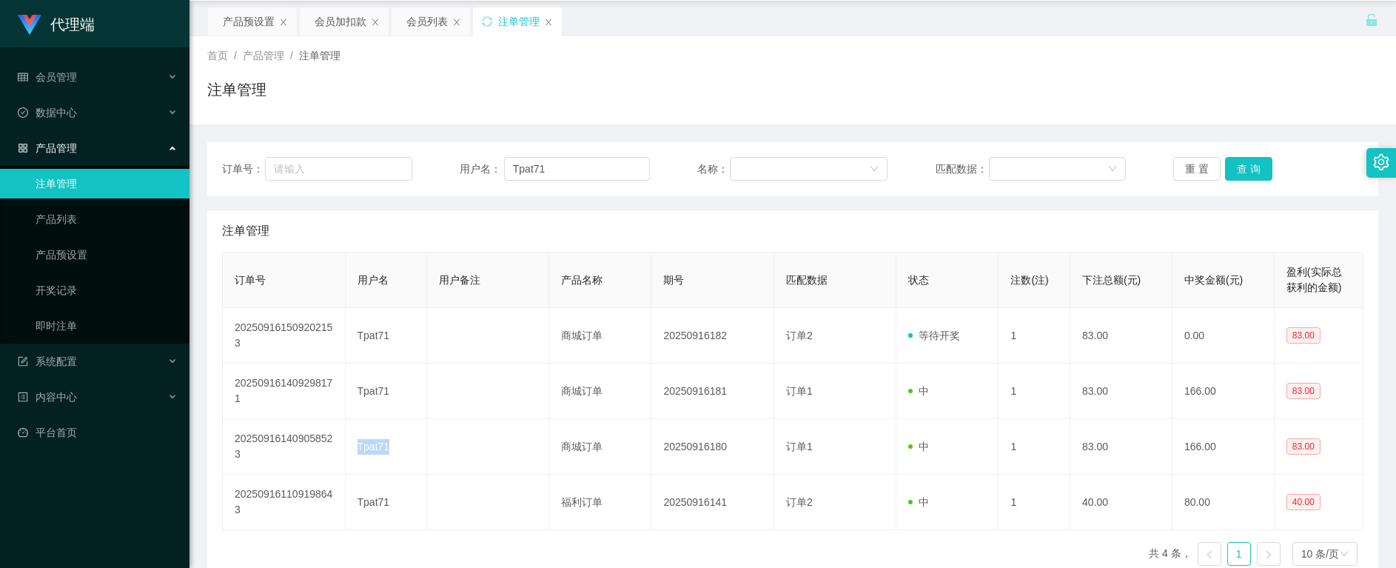
scroll to position [0, 0]
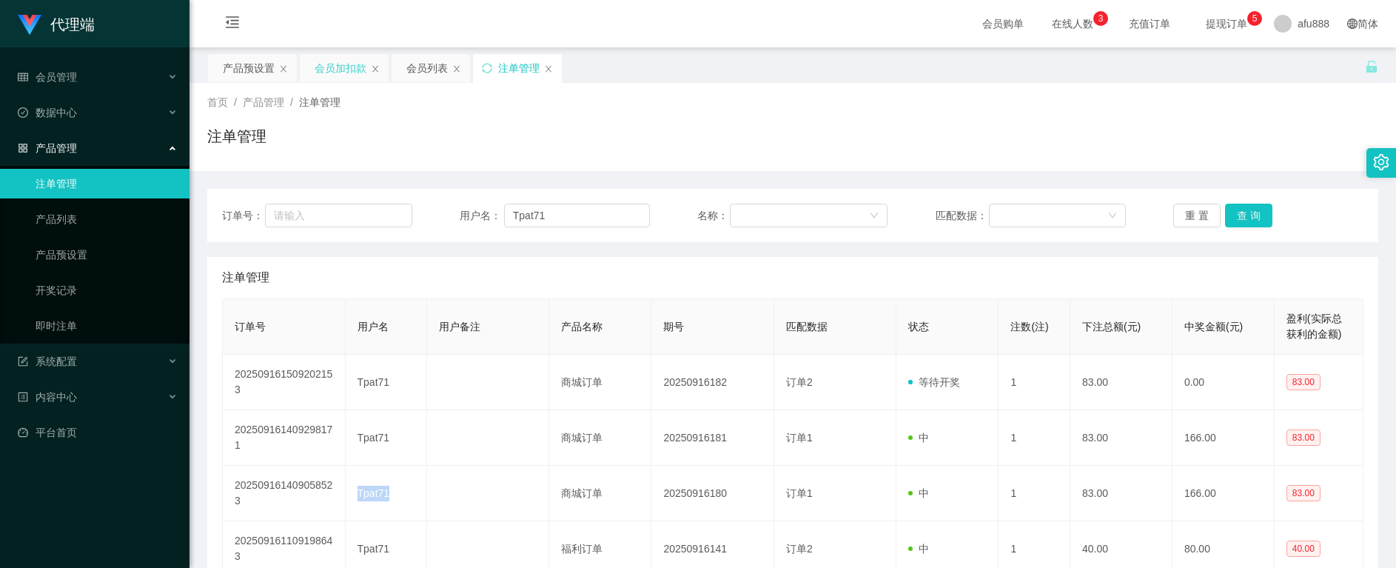
click at [329, 66] on div "会员加扣款" at bounding box center [341, 68] width 52 height 28
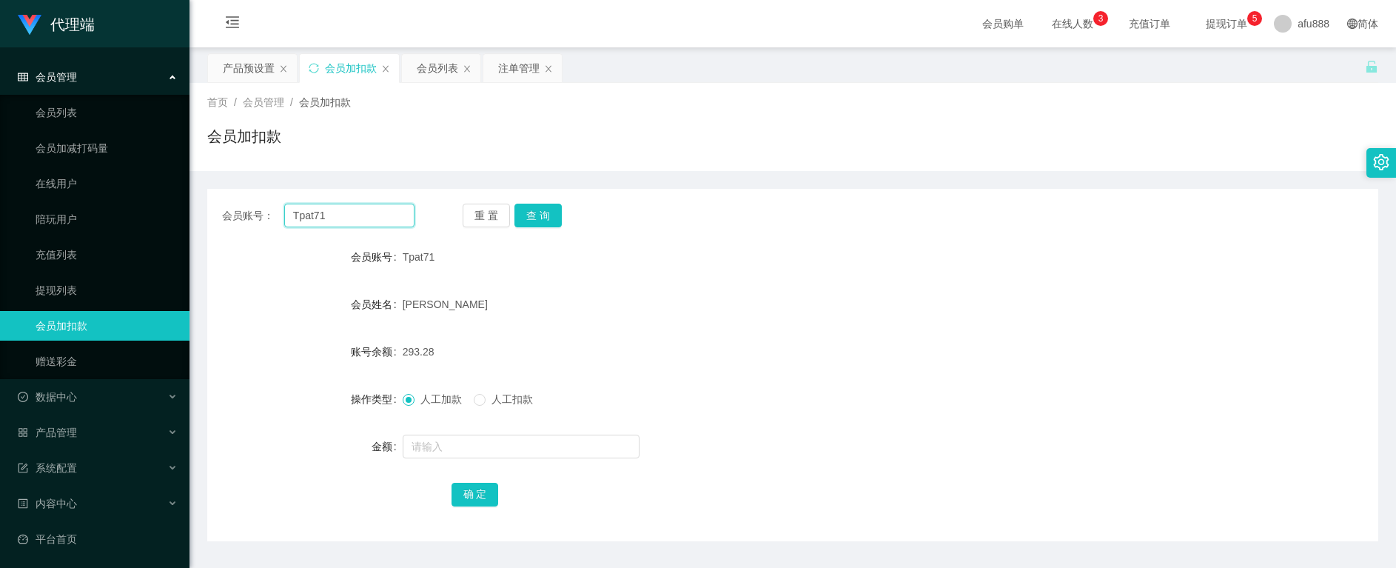
drag, startPoint x: 342, startPoint y: 209, endPoint x: 180, endPoint y: 201, distance: 162.2
click at [180, 201] on section "代理端 会员管理 会员列表 会员加减打码量 在线用户 陪玩用户 充值列表 提现列表 会员加扣款 赠送彩金 数据中心 员工统计 团队统计 产品管理 注单管理 产…" at bounding box center [698, 305] width 1396 height 610
click at [536, 216] on button "查 询" at bounding box center [537, 216] width 47 height 24
click at [535, 215] on button "查 询" at bounding box center [546, 216] width 64 height 24
click at [535, 215] on button "查 询" at bounding box center [537, 216] width 47 height 24
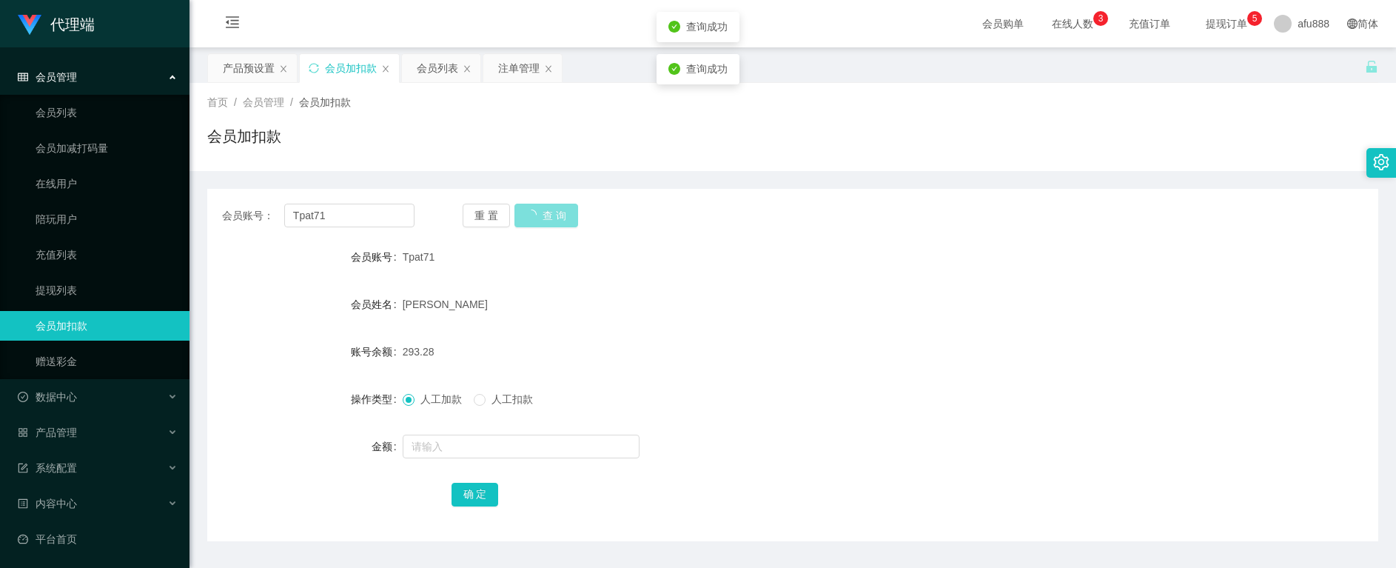
click at [535, 215] on button "查 询" at bounding box center [546, 216] width 64 height 24
click at [535, 215] on button "查 询" at bounding box center [537, 216] width 47 height 24
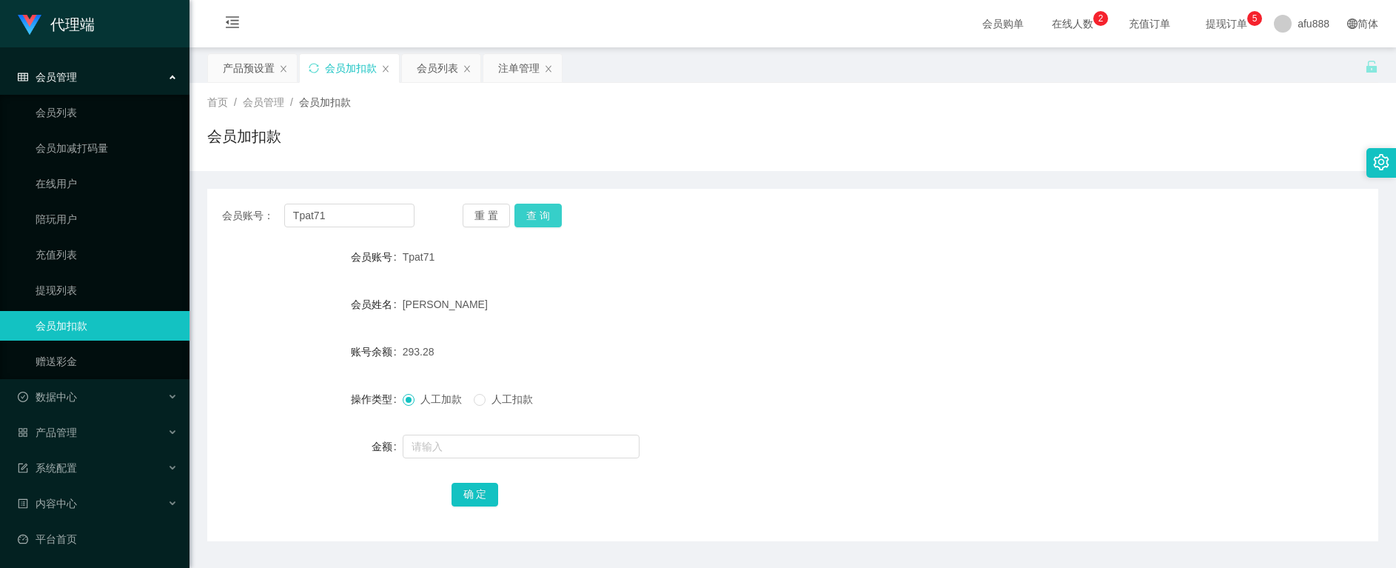
click at [545, 211] on button "查 询" at bounding box center [537, 216] width 47 height 24
click at [535, 213] on button "查 询" at bounding box center [537, 216] width 47 height 24
click at [534, 213] on button "查 询" at bounding box center [537, 216] width 47 height 24
click at [534, 214] on button "查 询" at bounding box center [537, 216] width 47 height 24
click at [503, 67] on div "注单管理" at bounding box center [518, 68] width 41 height 28
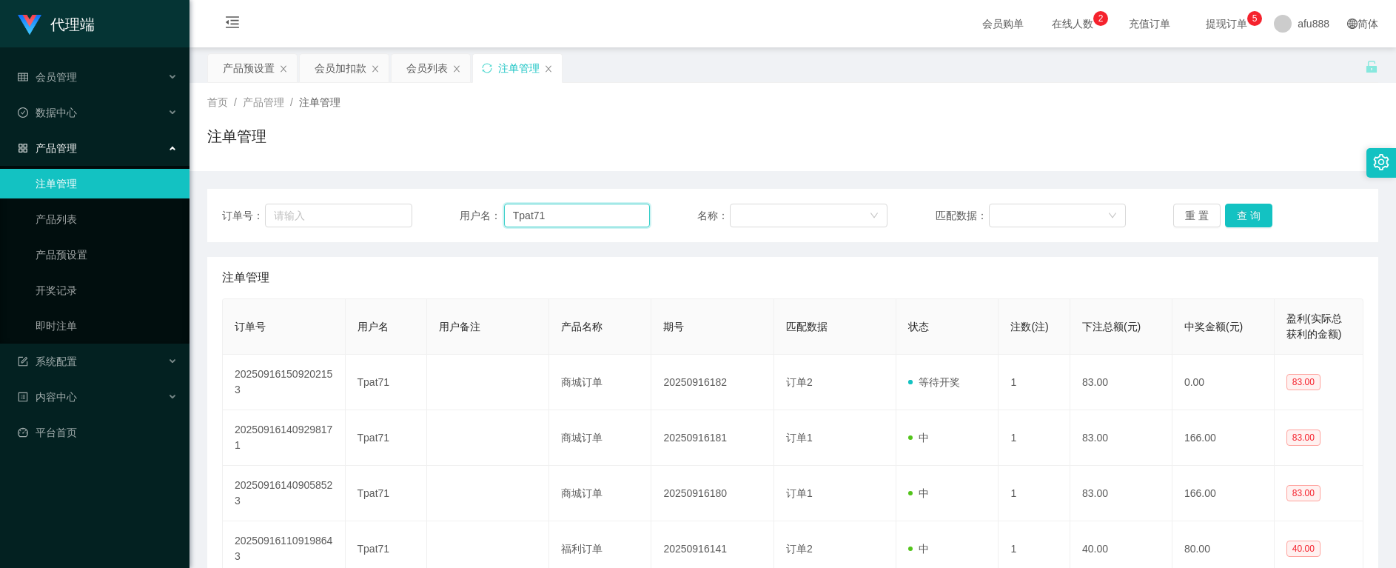
drag, startPoint x: 566, startPoint y: 207, endPoint x: 309, endPoint y: 188, distance: 257.5
click at [308, 187] on div "订单号： 用户名： Tpat71 名称： 匹配数据： 重 置 查 询 注单管理 订单号 用户名 用户备注 产品名称 期号 匹配数据 状态 注数(注) 下注总额…" at bounding box center [792, 397] width 1171 height 453
click at [1239, 210] on button "查 询" at bounding box center [1248, 216] width 47 height 24
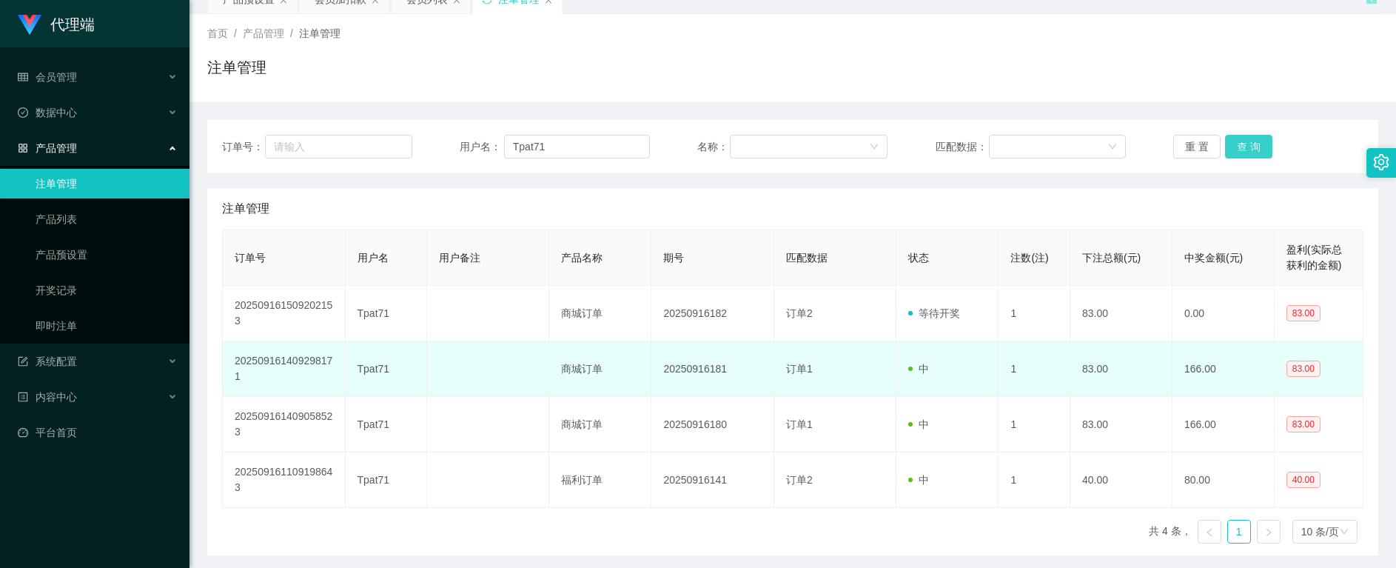
scroll to position [123, 0]
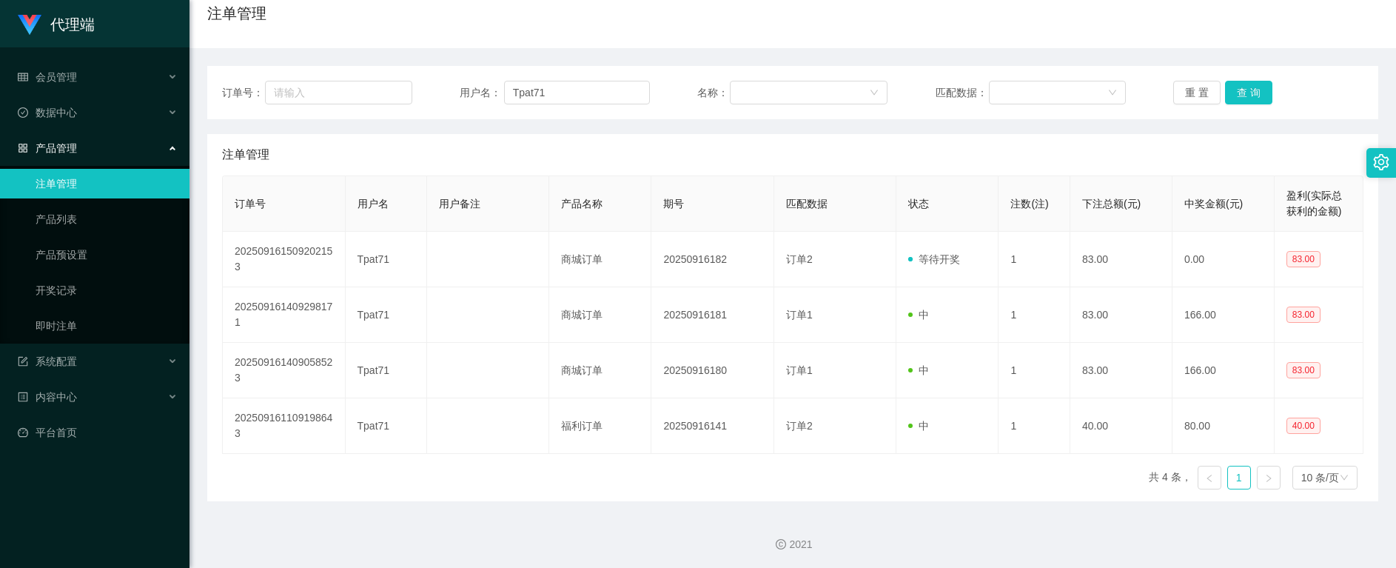
click at [841, 157] on div "注单管理" at bounding box center [792, 154] width 1141 height 41
click at [1231, 89] on button "查 询" at bounding box center [1248, 93] width 47 height 24
click at [1231, 88] on button "查 询" at bounding box center [1248, 93] width 47 height 24
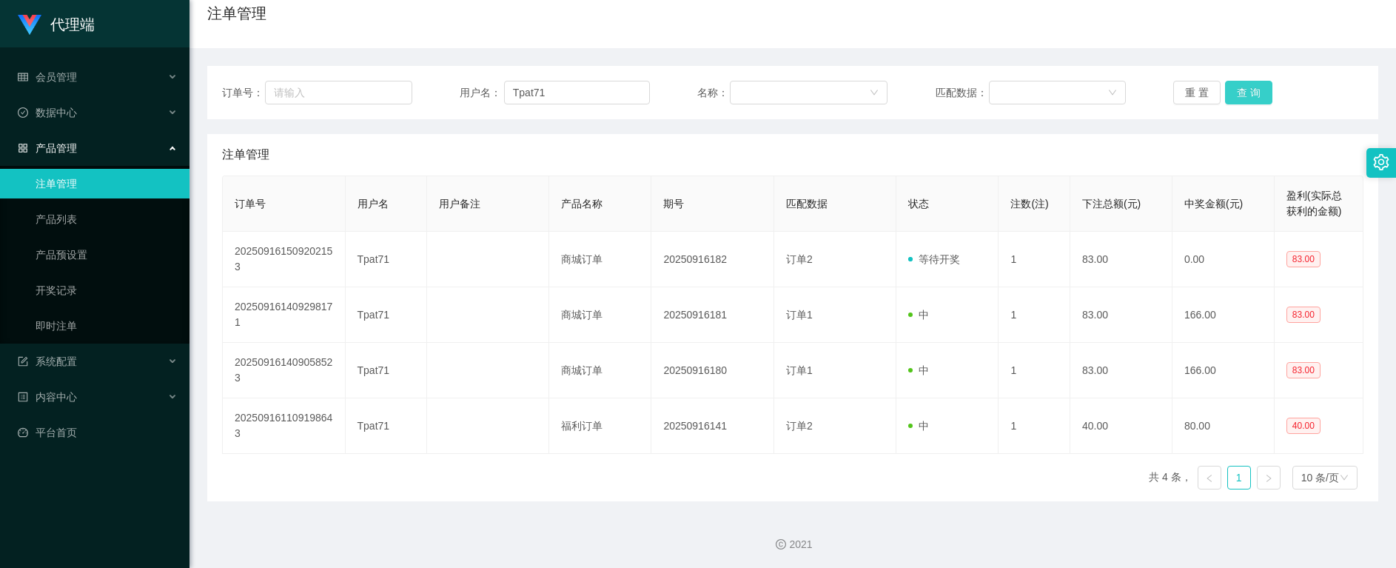
click at [1231, 88] on button "查 询" at bounding box center [1248, 93] width 47 height 24
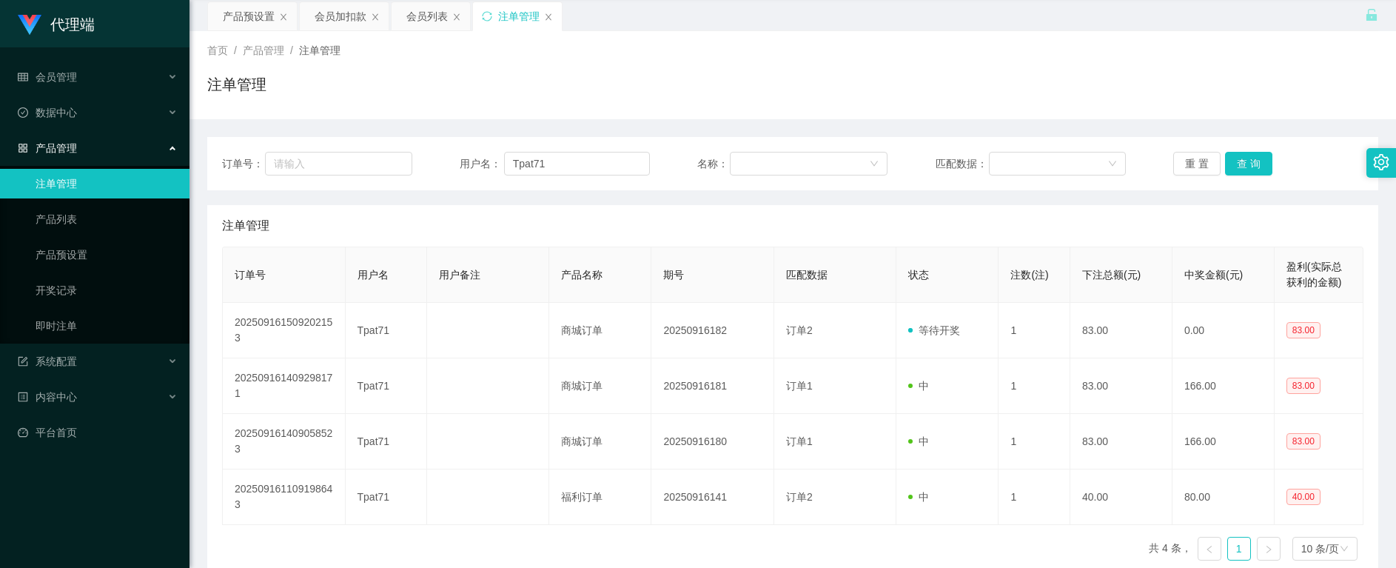
scroll to position [0, 0]
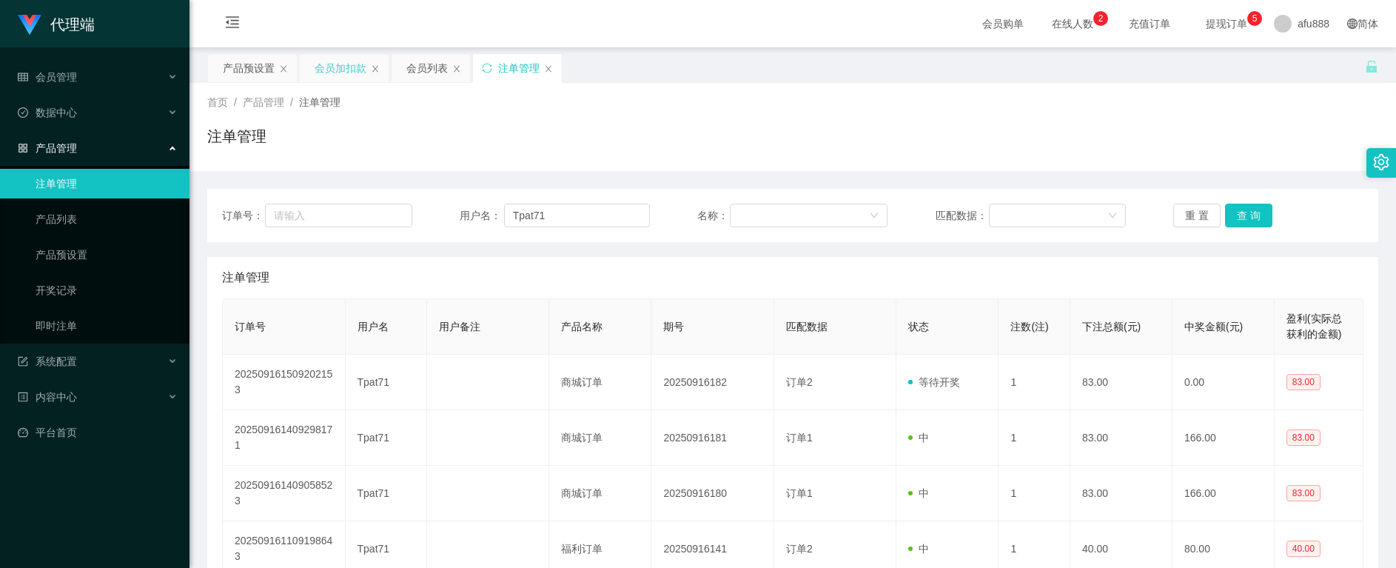
click at [329, 67] on div "会员加扣款" at bounding box center [341, 68] width 52 height 28
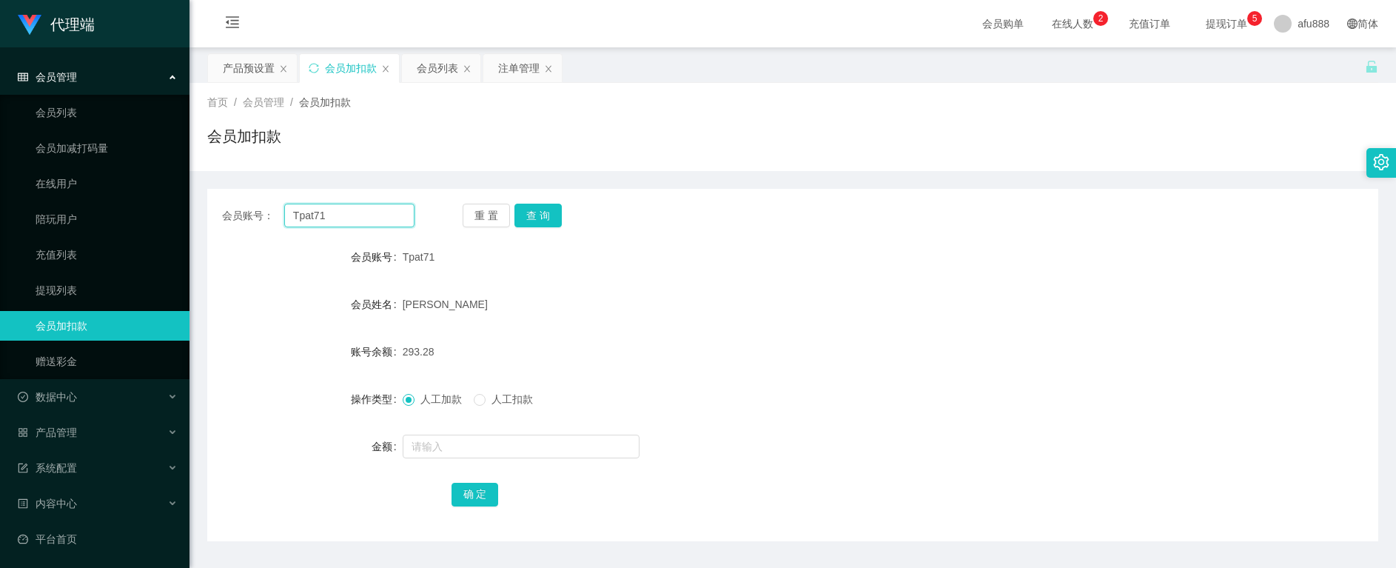
drag, startPoint x: 332, startPoint y: 214, endPoint x: 235, endPoint y: 226, distance: 96.9
click at [236, 226] on div "会员账号： Tpat71" at bounding box center [318, 216] width 192 height 24
paste input "text"
click at [350, 224] on input "text" at bounding box center [349, 216] width 130 height 24
click at [343, 208] on input "text" at bounding box center [349, 216] width 130 height 24
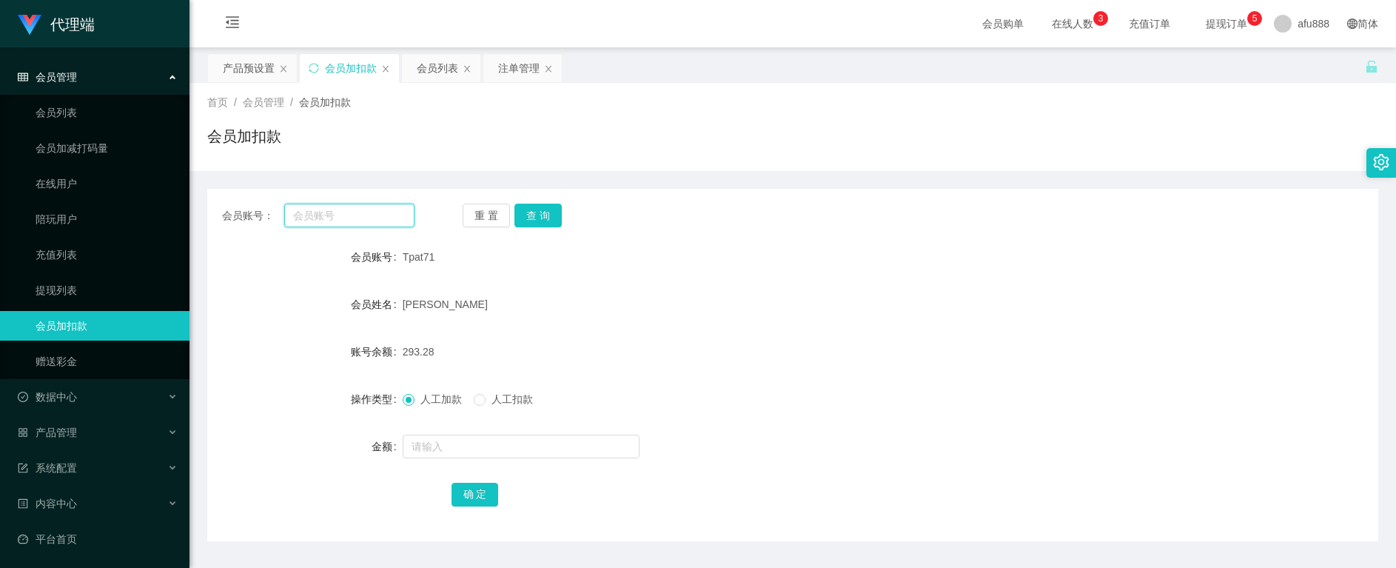
paste input "Tpat71"
type input "Tpat71"
click at [539, 211] on button "查 询" at bounding box center [537, 216] width 47 height 24
click at [539, 212] on button "查 询" at bounding box center [537, 216] width 47 height 24
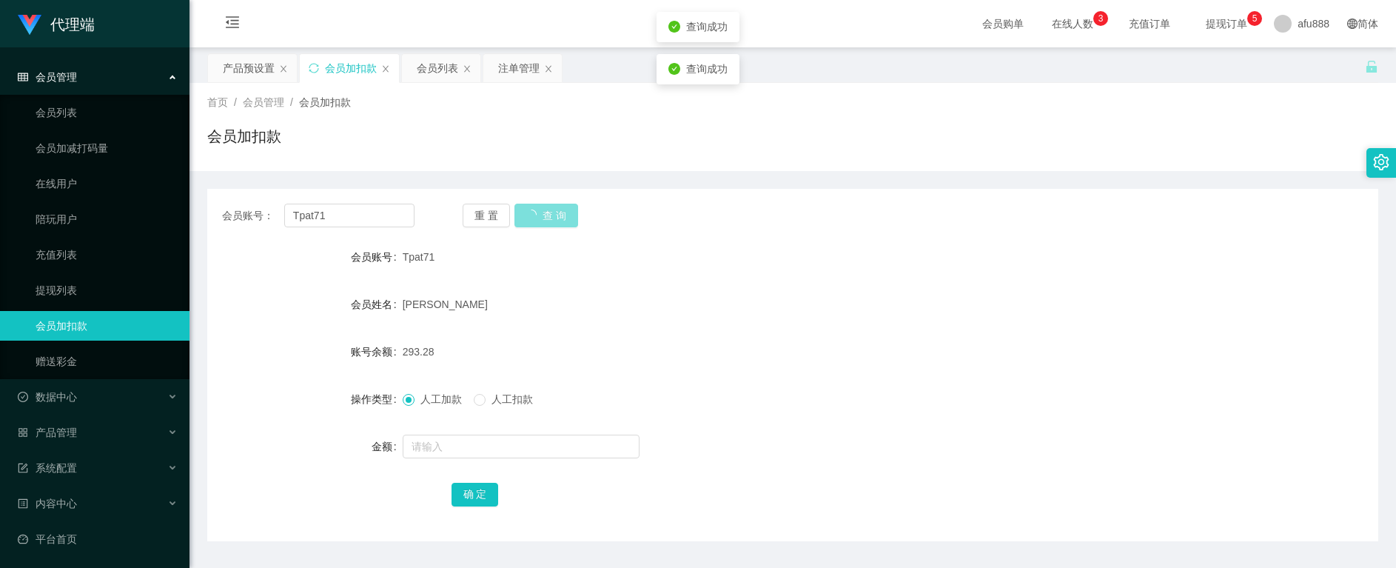
click at [538, 212] on button "查 询" at bounding box center [546, 216] width 64 height 24
click at [715, 400] on div "人工加款 人工扣款" at bounding box center [744, 399] width 683 height 30
click at [1175, 284] on form "会员账号 Tpat71 会员姓名 [PERSON_NAME] 账号余额 293.28 操作类型 人工加款 人工扣款 金额 确 定" at bounding box center [792, 375] width 1171 height 266
click at [539, 218] on button "查 询" at bounding box center [537, 216] width 47 height 24
click at [539, 218] on button "查 询" at bounding box center [546, 216] width 64 height 24
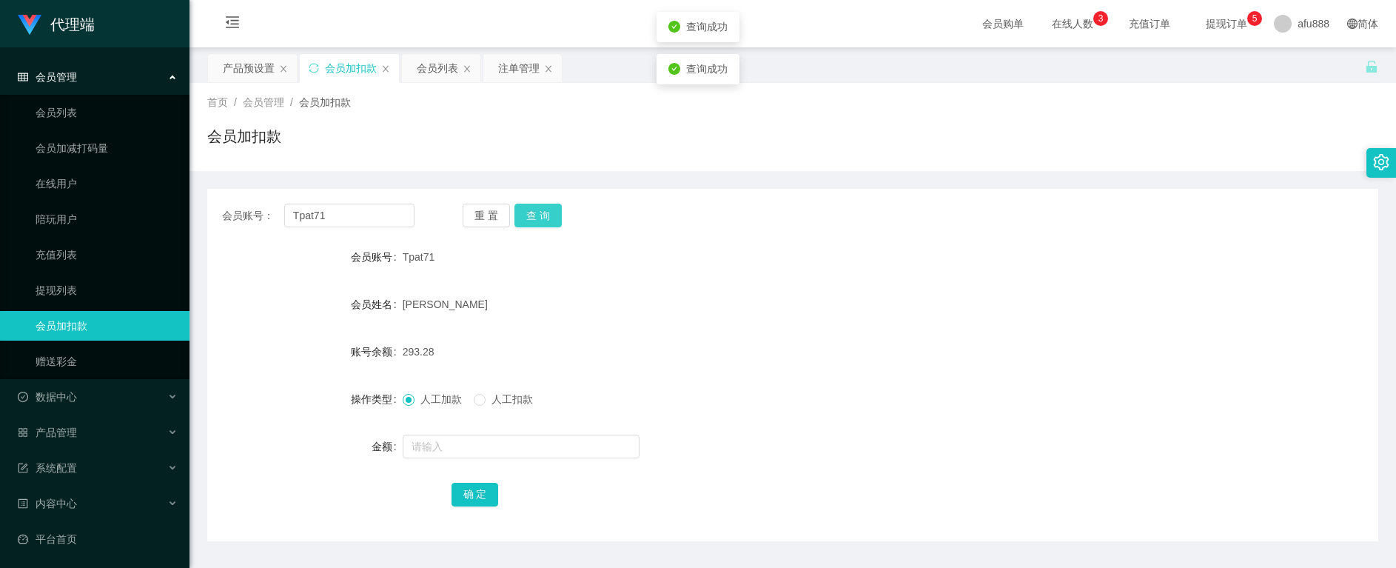
click at [539, 218] on button "查 询" at bounding box center [537, 216] width 47 height 24
click at [827, 380] on form "会员账号 Tpat71 会员姓名 [PERSON_NAME] 账号余额 293.28 操作类型 人工加款 人工扣款 金额 确 定" at bounding box center [792, 375] width 1171 height 266
click at [531, 77] on div "注单管理" at bounding box center [518, 68] width 41 height 28
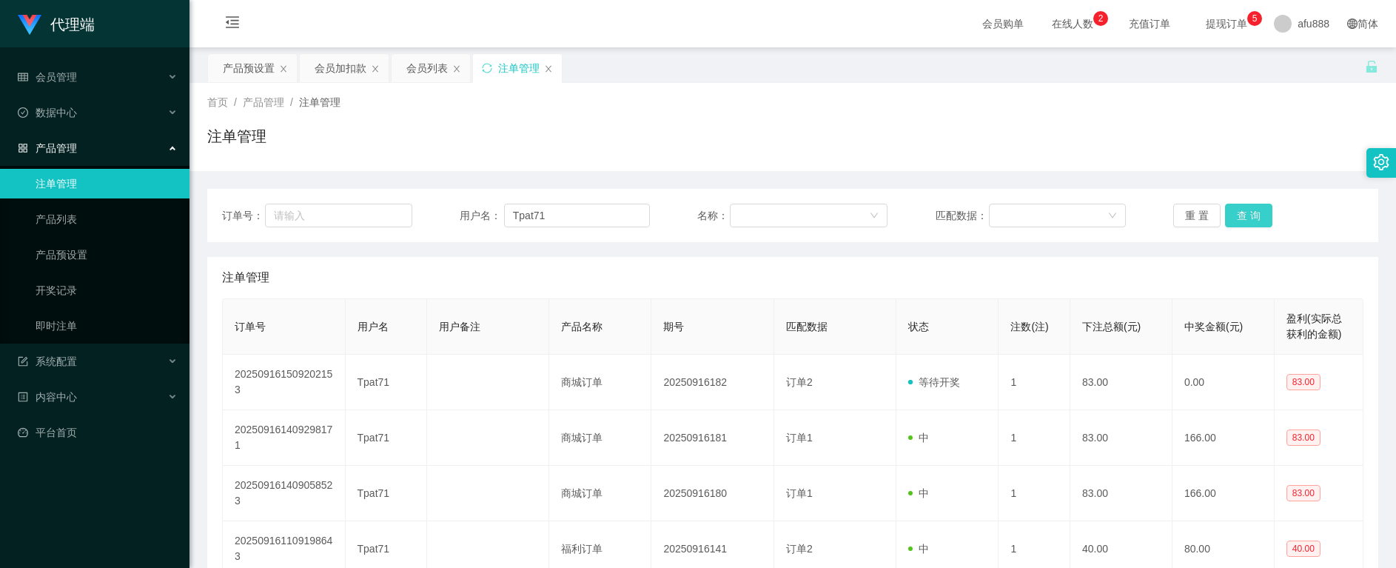
click at [1250, 214] on button "查 询" at bounding box center [1248, 216] width 47 height 24
click at [1250, 214] on button "查 询" at bounding box center [1257, 216] width 64 height 24
click at [1250, 214] on button "查 询" at bounding box center [1248, 216] width 47 height 24
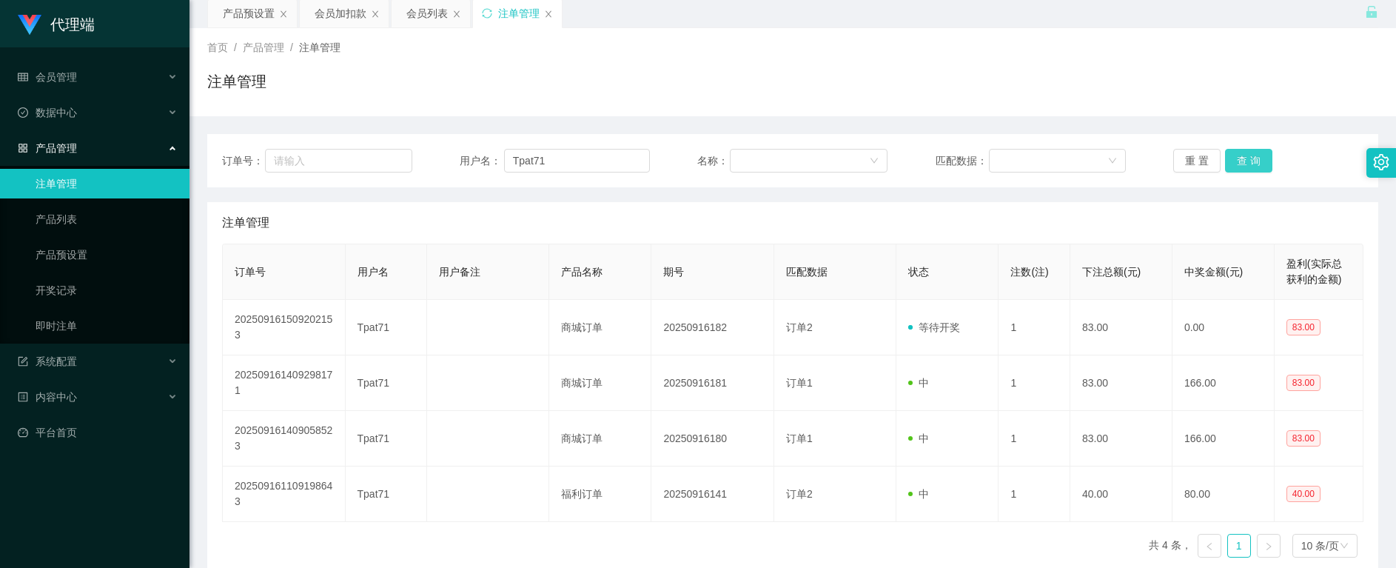
scroll to position [123, 0]
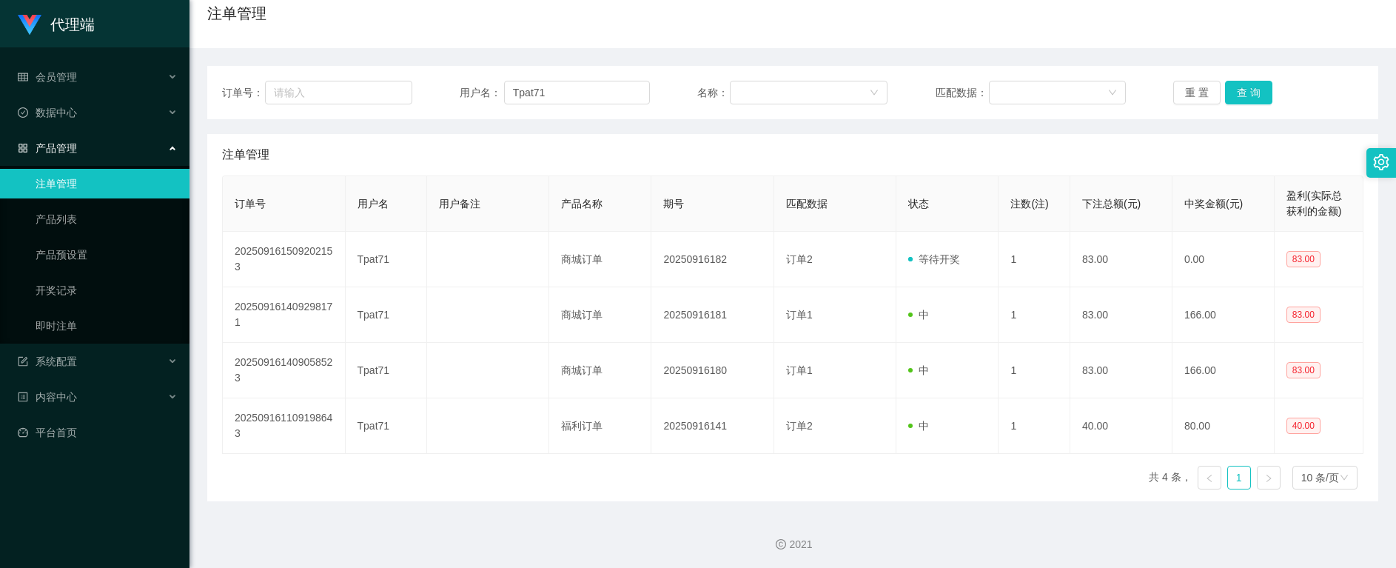
click at [624, 480] on div "订单号 用户名 用户备注 产品名称 期号 匹配数据 状态 注数(注) 下注总额(元) 中奖金额(元) 盈利(实际总获利的金额) 202509161509202…" at bounding box center [792, 338] width 1141 height 326
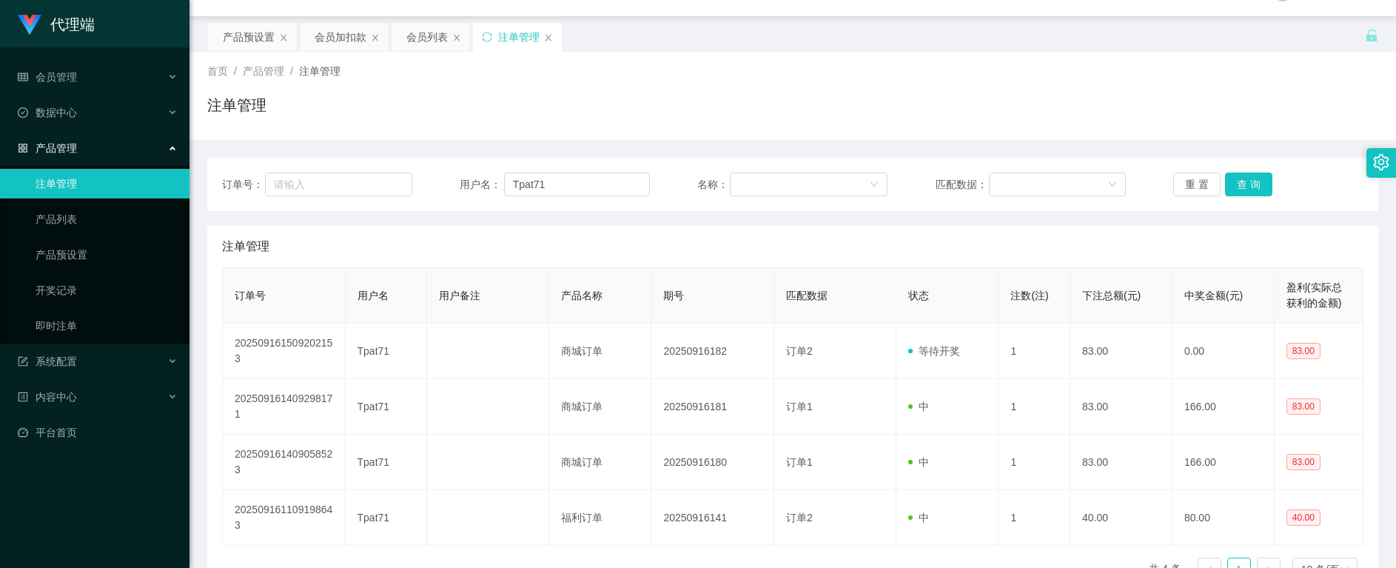
scroll to position [0, 0]
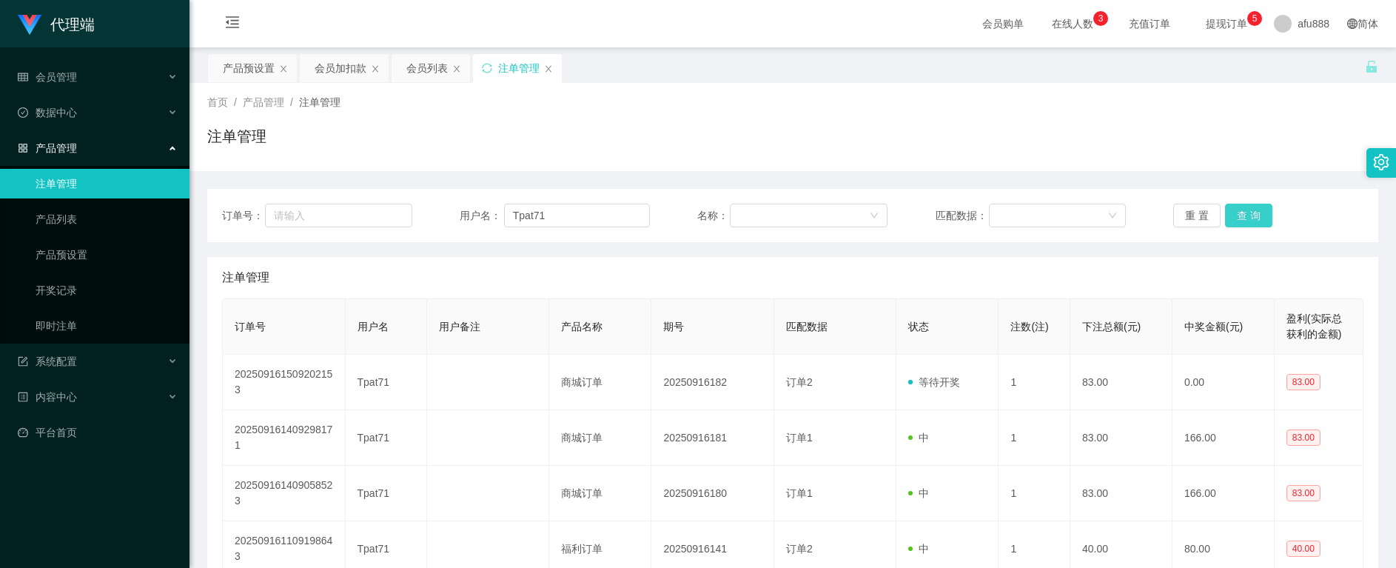
click at [1233, 212] on button "查 询" at bounding box center [1248, 216] width 47 height 24
click at [1233, 212] on div "重 置 查 询" at bounding box center [1268, 216] width 190 height 24
click at [1233, 212] on button "查 询" at bounding box center [1248, 216] width 47 height 24
click at [1234, 212] on button "查 询" at bounding box center [1248, 216] width 47 height 24
click at [1234, 212] on div "重 置 查 询" at bounding box center [1268, 216] width 190 height 24
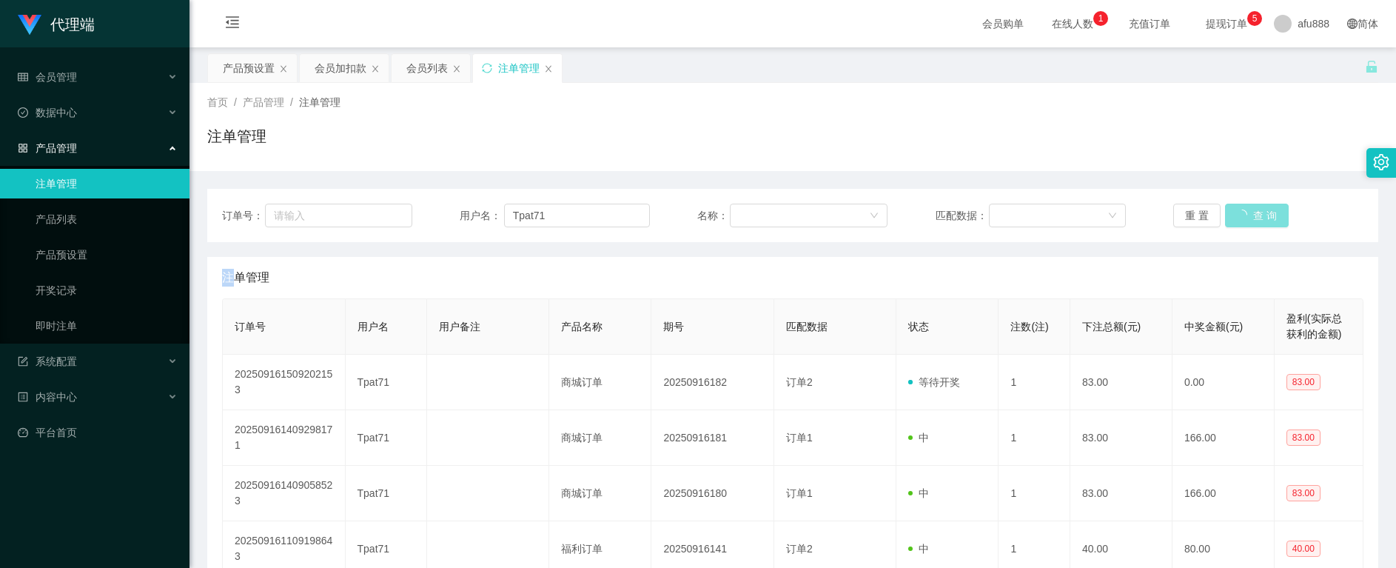
click at [1234, 212] on button "查 询" at bounding box center [1257, 216] width 64 height 24
click at [1234, 212] on div "重 置 查 询" at bounding box center [1268, 216] width 190 height 24
click at [327, 69] on div "会员加扣款" at bounding box center [341, 68] width 52 height 28
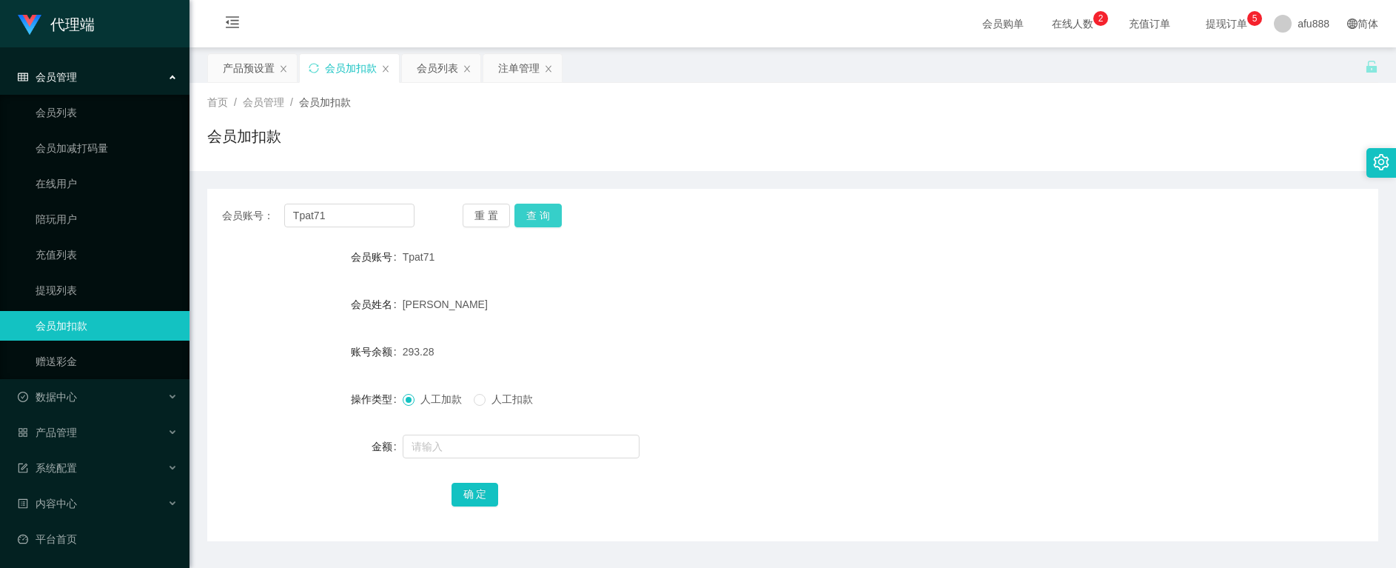
click at [540, 216] on button "查 询" at bounding box center [537, 216] width 47 height 24
click at [540, 216] on button "查 询" at bounding box center [546, 216] width 64 height 24
click at [546, 214] on button "查 询" at bounding box center [537, 216] width 47 height 24
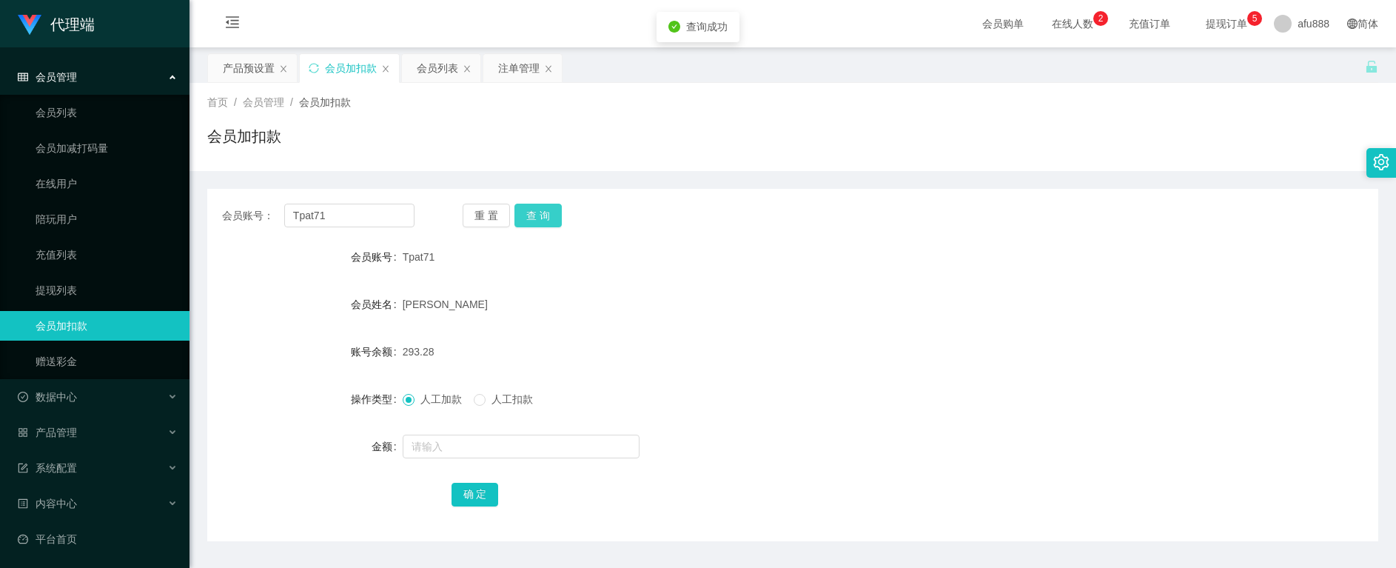
click at [542, 215] on button "查 询" at bounding box center [537, 216] width 47 height 24
drag, startPoint x: 542, startPoint y: 216, endPoint x: 554, endPoint y: 218, distance: 12.0
click at [542, 215] on button "查 询" at bounding box center [537, 216] width 47 height 24
click at [533, 217] on button "查 询" at bounding box center [537, 216] width 47 height 24
click at [533, 216] on div "重 置 查 询" at bounding box center [559, 216] width 192 height 24
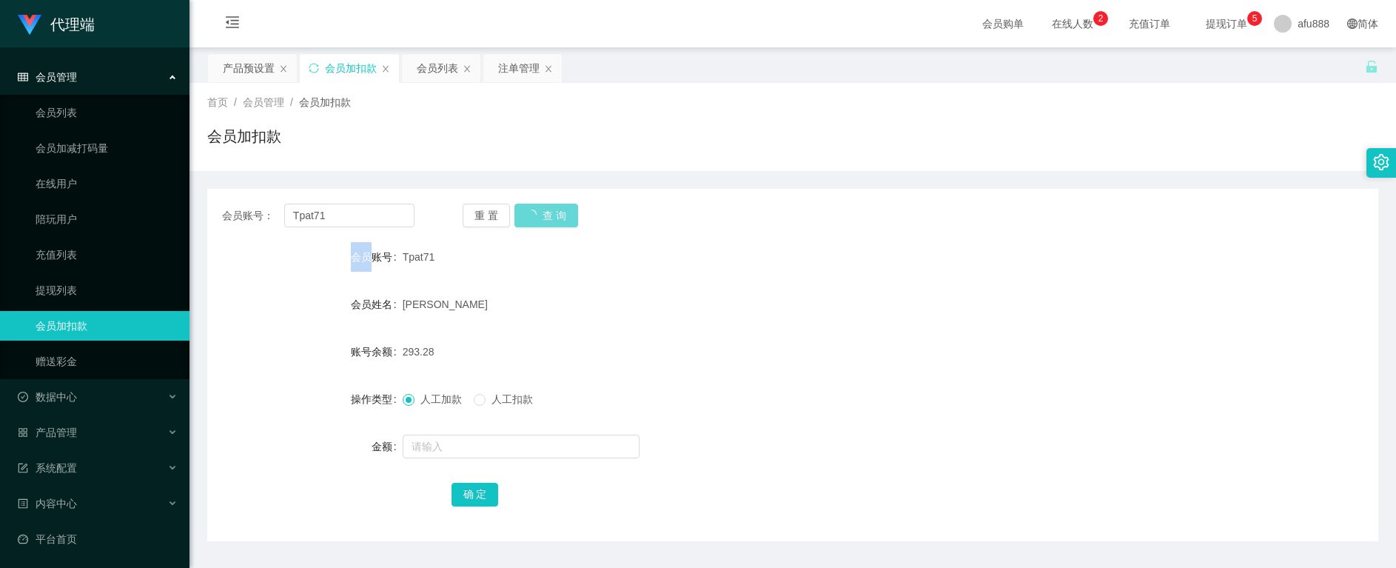
click at [533, 216] on div "重 置 查 询" at bounding box center [559, 216] width 192 height 24
click at [1157, 337] on div "账号余额 293.28" at bounding box center [792, 352] width 1171 height 30
drag, startPoint x: 346, startPoint y: 218, endPoint x: 164, endPoint y: 199, distance: 182.3
click at [168, 198] on section "代理端 会员管理 会员列表 会员加减打码量 在线用户 陪玩用户 充值列表 提现列表 会员加扣款 赠送彩金 数据中心 员工统计 团队统计 产品管理 注单管理 产…" at bounding box center [698, 305] width 1396 height 610
paste input "6594246729"
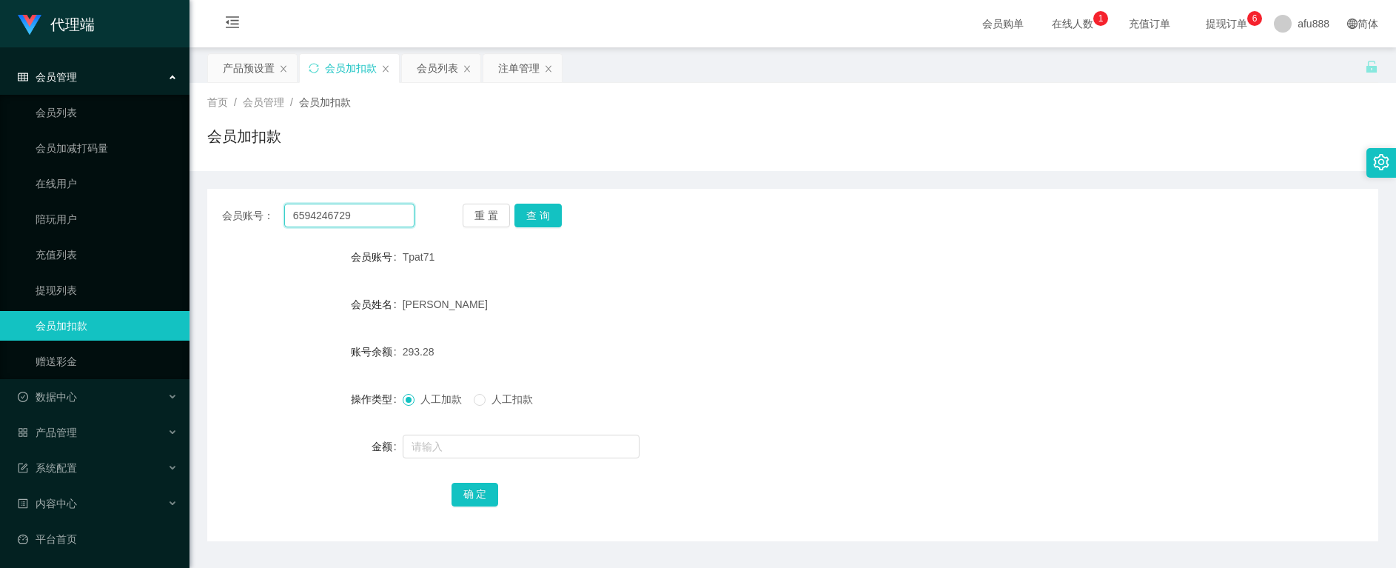
type input "6594246729"
click at [546, 216] on button "查 询" at bounding box center [537, 216] width 47 height 24
click at [545, 215] on button "查 询" at bounding box center [537, 216] width 47 height 24
click at [541, 207] on button "查 询" at bounding box center [537, 216] width 47 height 24
click at [542, 206] on button "查 询" at bounding box center [537, 216] width 47 height 24
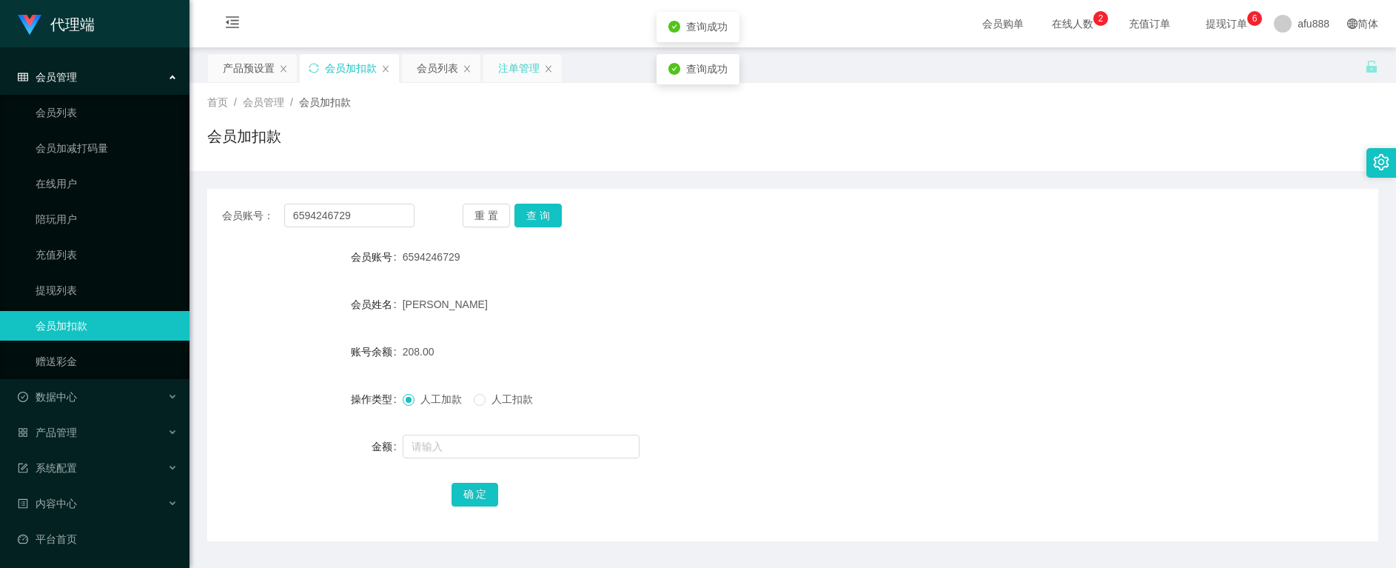
click at [525, 67] on div "注单管理" at bounding box center [518, 68] width 41 height 28
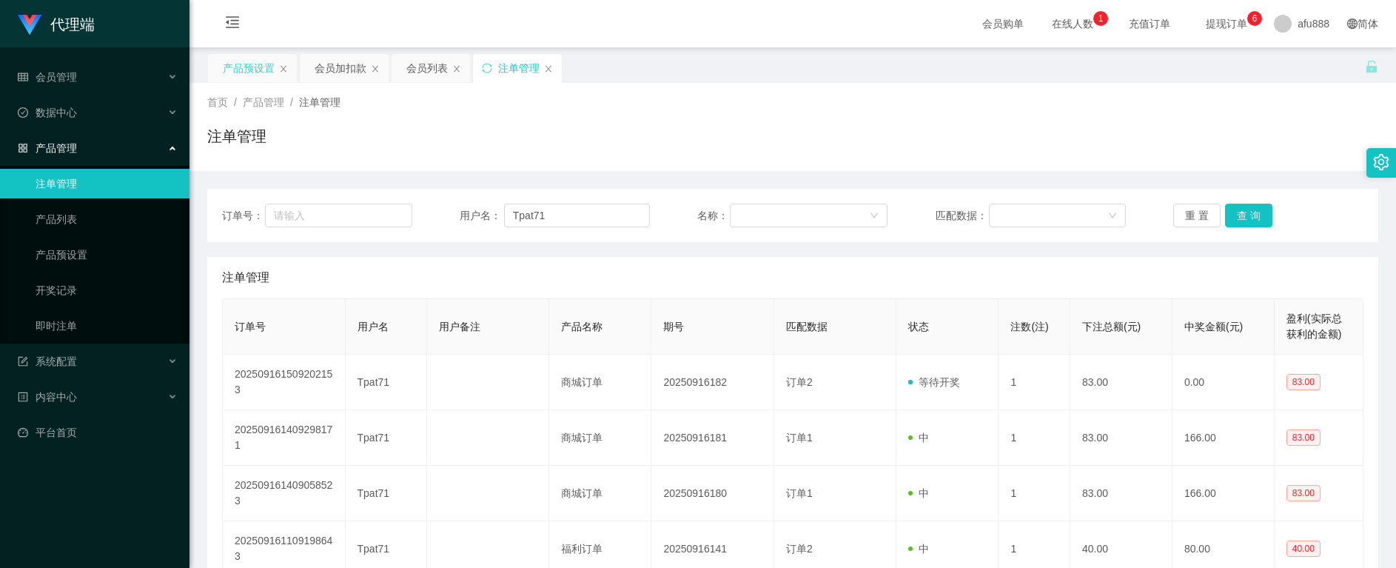
click at [241, 70] on div "产品预设置" at bounding box center [249, 68] width 52 height 28
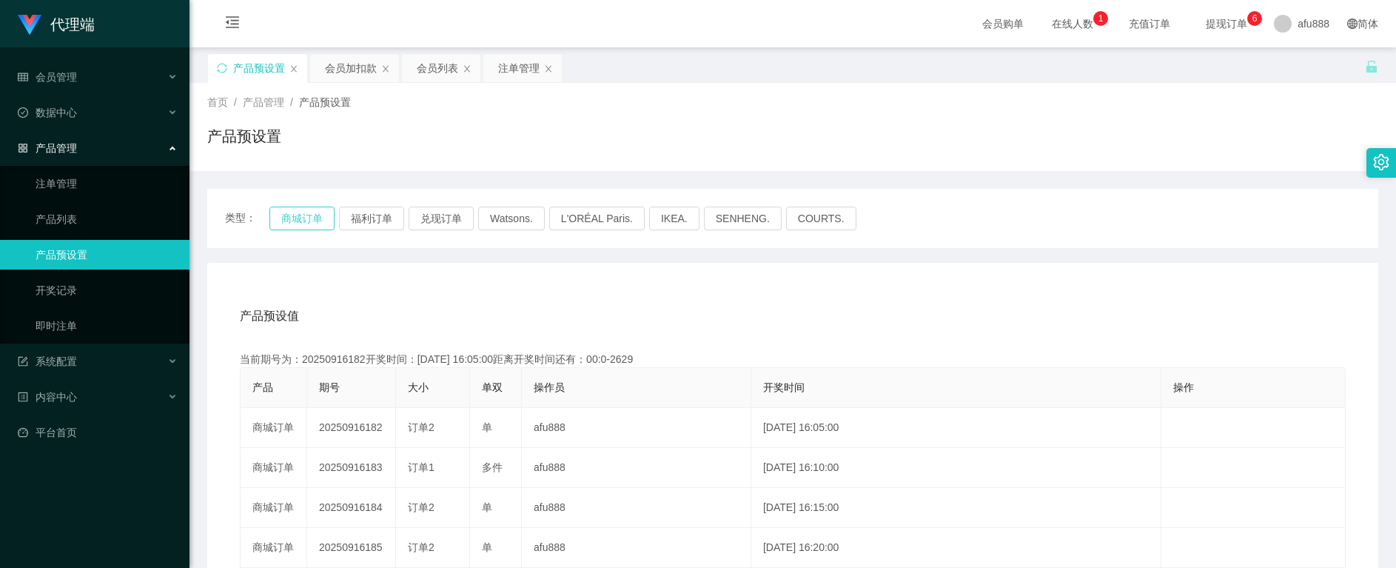
click at [296, 224] on button "商城订单" at bounding box center [301, 218] width 65 height 24
click at [345, 70] on div "会员加扣款" at bounding box center [351, 68] width 52 height 28
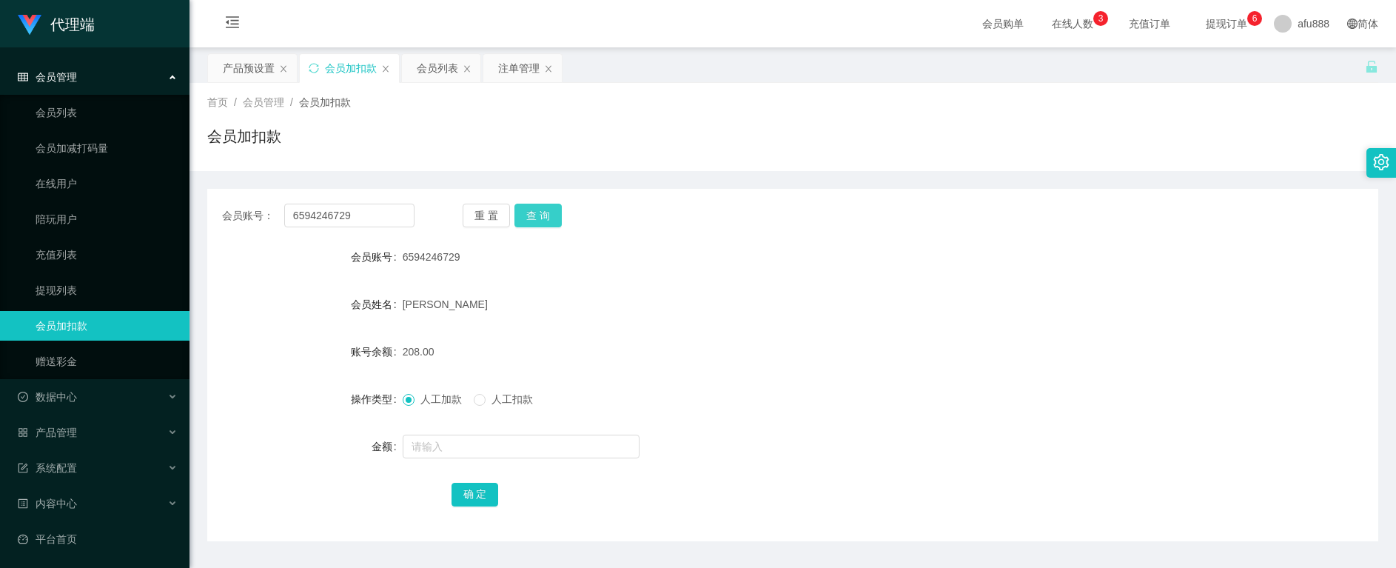
click at [534, 206] on button "查 询" at bounding box center [537, 216] width 47 height 24
click at [542, 210] on button "查 询" at bounding box center [537, 216] width 47 height 24
click at [548, 215] on button "查 询" at bounding box center [537, 216] width 47 height 24
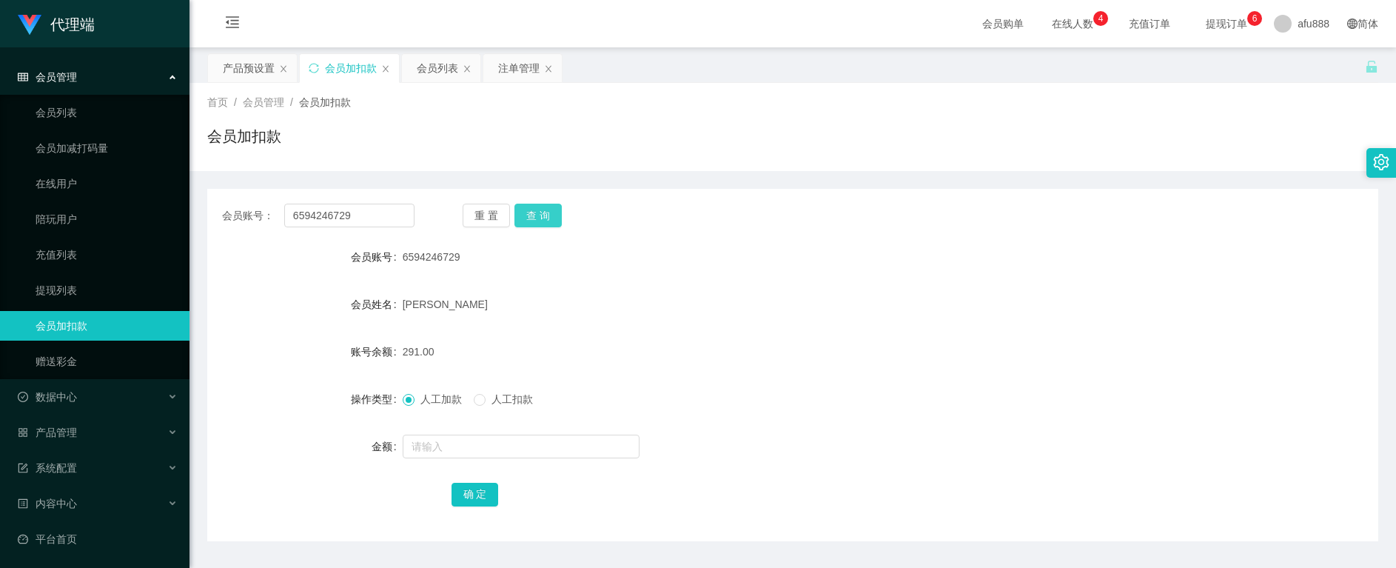
click at [536, 210] on button "查 询" at bounding box center [537, 216] width 47 height 24
click at [536, 210] on button "查 询" at bounding box center [546, 216] width 64 height 24
click at [536, 210] on div "重 置 查 询" at bounding box center [559, 216] width 192 height 24
click at [554, 212] on button "查 询" at bounding box center [537, 216] width 47 height 24
click at [551, 212] on button "查 询" at bounding box center [537, 216] width 47 height 24
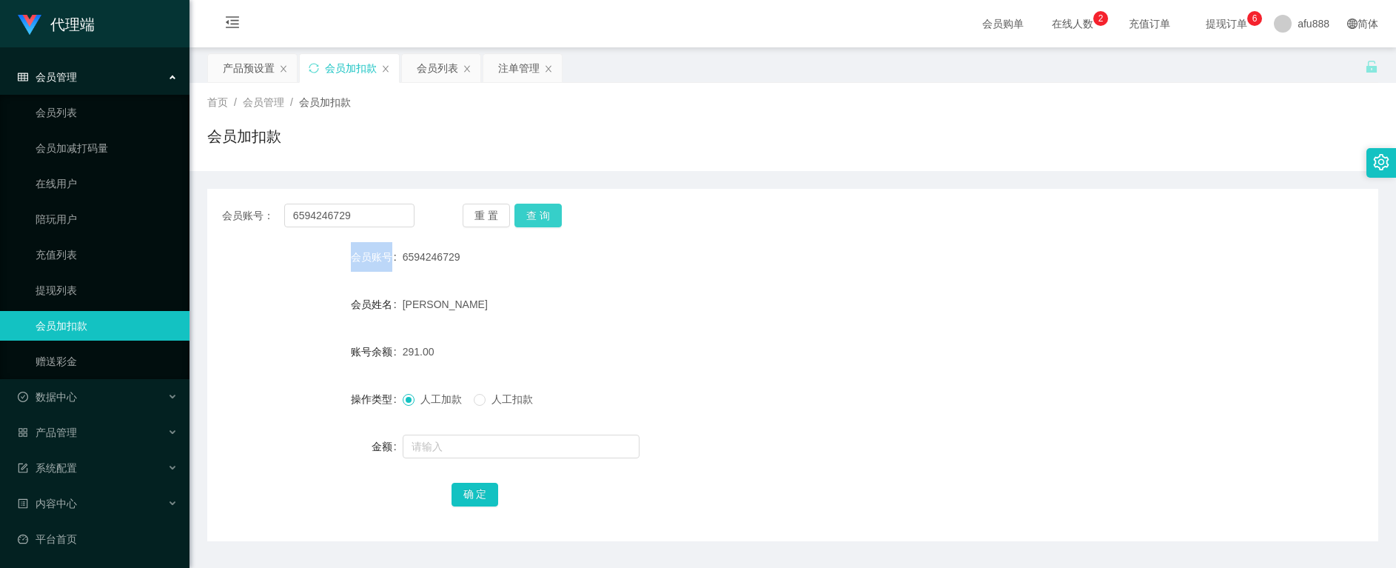
click at [538, 204] on button "查 询" at bounding box center [537, 216] width 47 height 24
click at [537, 209] on button "查 询" at bounding box center [537, 216] width 47 height 24
click at [1010, 467] on form "会员账号 6594246729 会员姓名 [PERSON_NAME] 账号余额 291.00 操作类型 人工加款 人工扣款 金额 确 定" at bounding box center [792, 375] width 1171 height 266
click at [335, 214] on input "6594246729" at bounding box center [349, 216] width 130 height 24
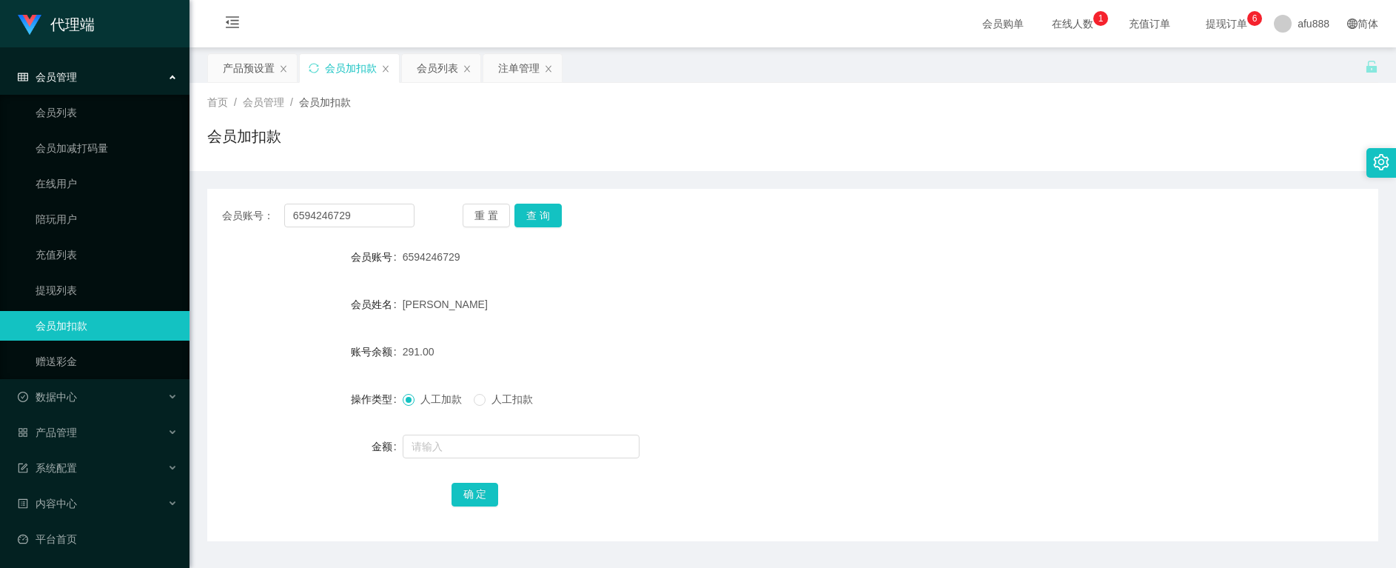
click at [1074, 470] on form "会员账号 6594246729 会员姓名 [PERSON_NAME] 账号余额 291.00 操作类型 人工加款 人工扣款 金额 确 定" at bounding box center [792, 375] width 1171 height 266
drag, startPoint x: 367, startPoint y: 209, endPoint x: 32, endPoint y: 153, distance: 339.9
click at [26, 152] on section "代理端 会员管理 会员列表 会员加减打码量 在线用户 陪玩用户 充值列表 提现列表 会员加扣款 赠送彩金 数据中心 员工统计 团队统计 产品管理 注单管理 产…" at bounding box center [698, 305] width 1396 height 610
paste input "Tpat71"
type input "Tpat71"
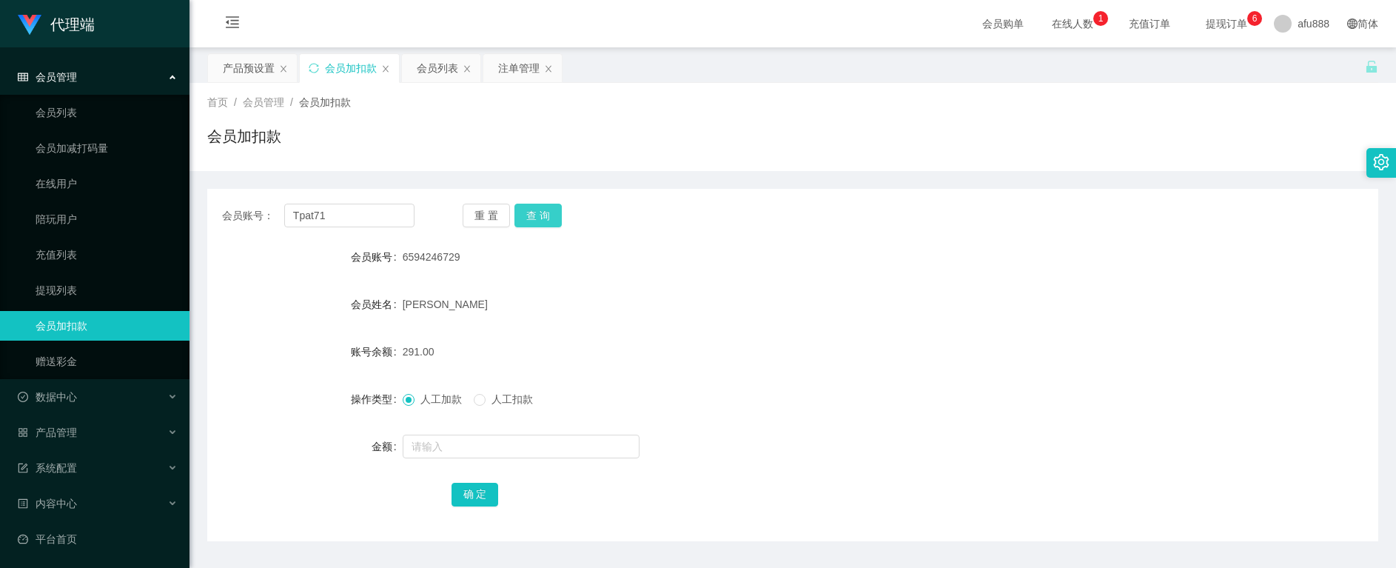
click at [531, 217] on button "查 询" at bounding box center [537, 216] width 47 height 24
click at [531, 217] on button "查 询" at bounding box center [546, 216] width 64 height 24
click at [531, 217] on button "查 询" at bounding box center [537, 216] width 47 height 24
click at [443, 69] on div "会员列表" at bounding box center [437, 68] width 41 height 28
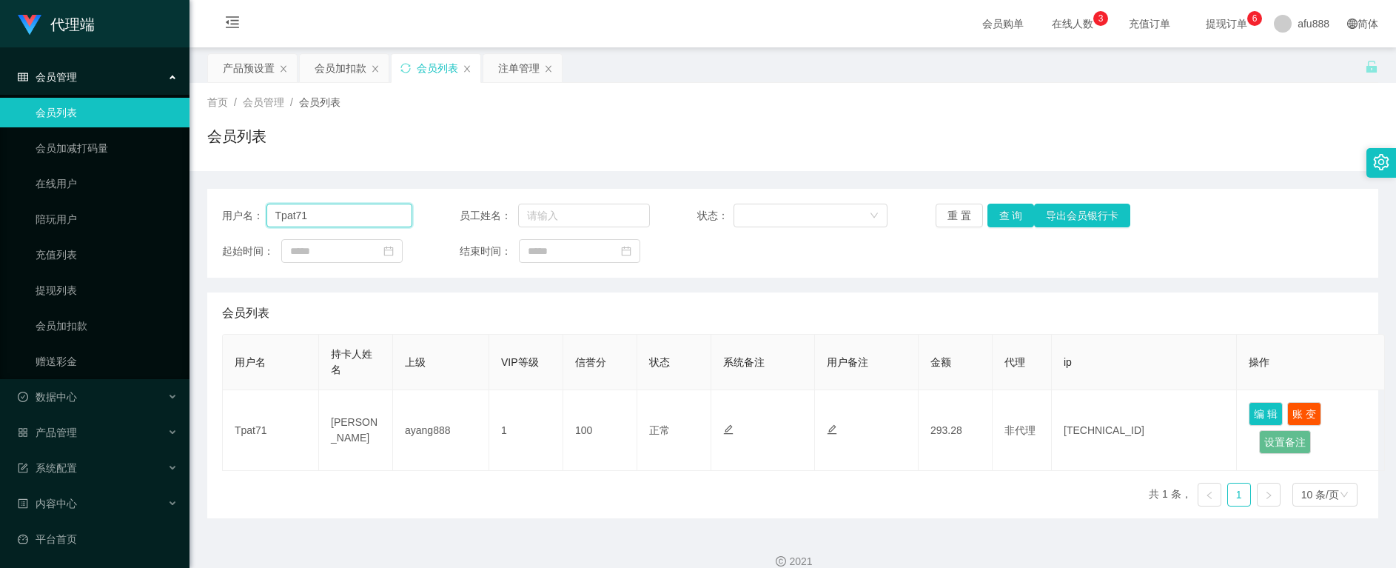
drag, startPoint x: 354, startPoint y: 206, endPoint x: 126, endPoint y: 202, distance: 228.7
click at [129, 202] on section "代理端 会员管理 会员列表 会员加减打码量 在线用户 陪玩用户 充值列表 提现列表 会员加扣款 赠送彩金 数据中心 员工统计 团队统计 产品管理 注单管理 产…" at bounding box center [698, 293] width 1396 height 587
click at [999, 217] on button "查 询" at bounding box center [1010, 216] width 47 height 24
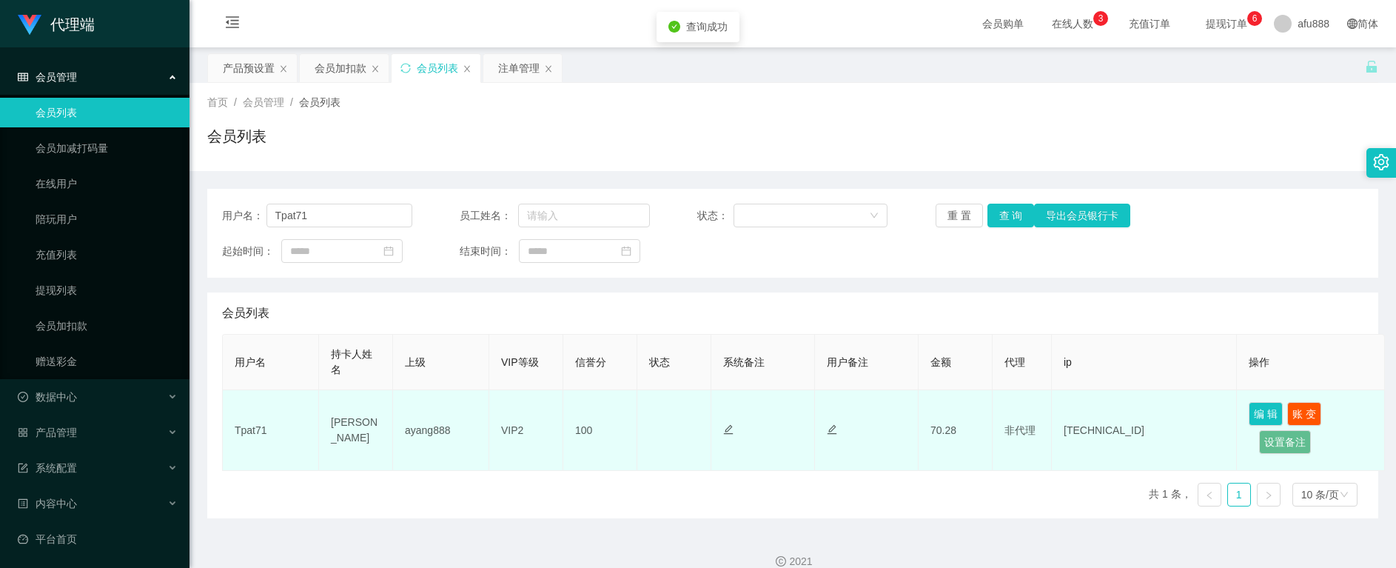
click at [339, 421] on td "[PERSON_NAME]" at bounding box center [356, 430] width 74 height 81
click at [1257, 421] on button "编 辑" at bounding box center [1266, 414] width 34 height 24
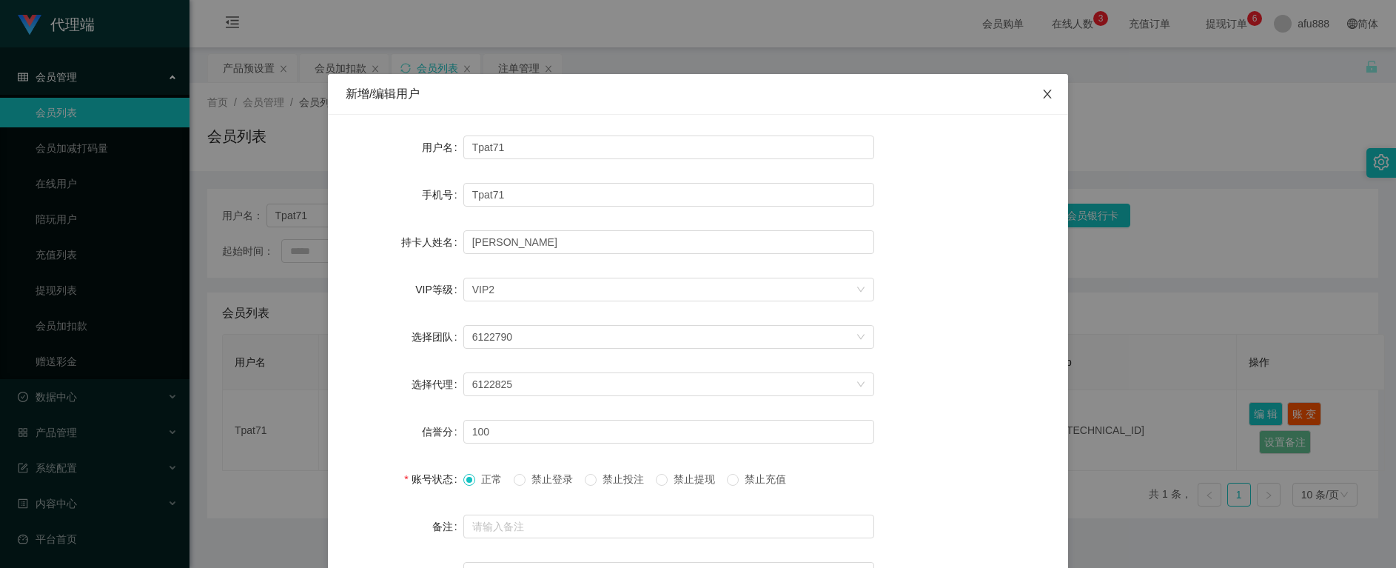
click at [1041, 93] on icon "图标: close" at bounding box center [1047, 94] width 12 height 12
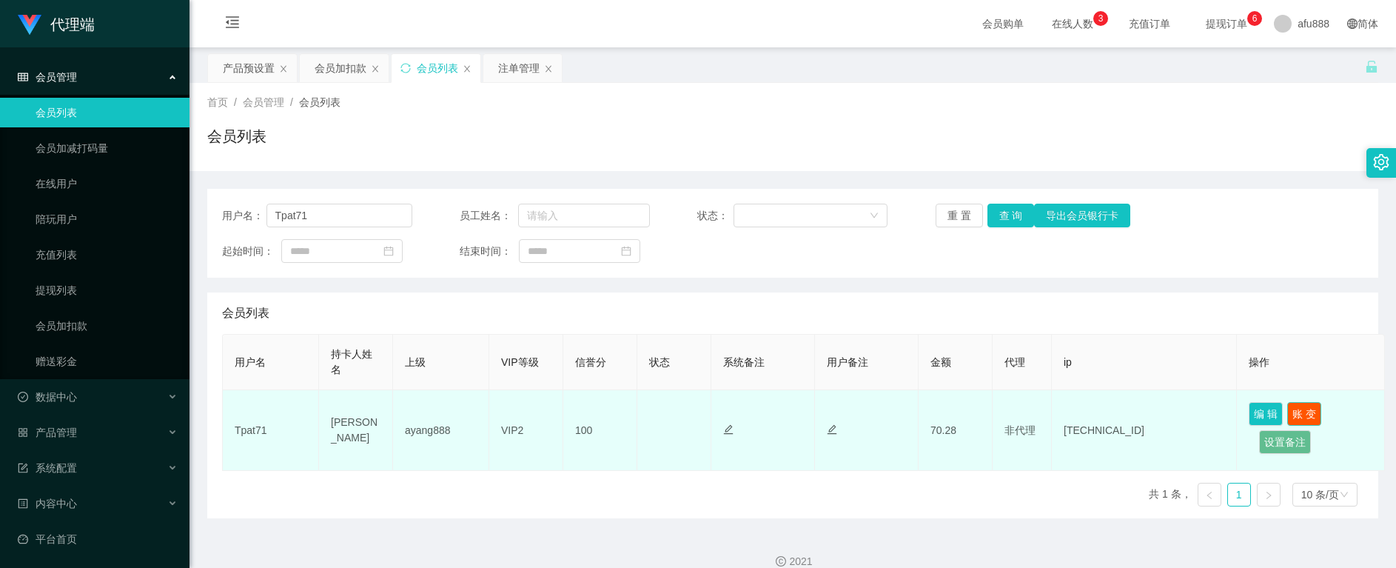
click at [1302, 413] on button "账 变" at bounding box center [1304, 414] width 34 height 24
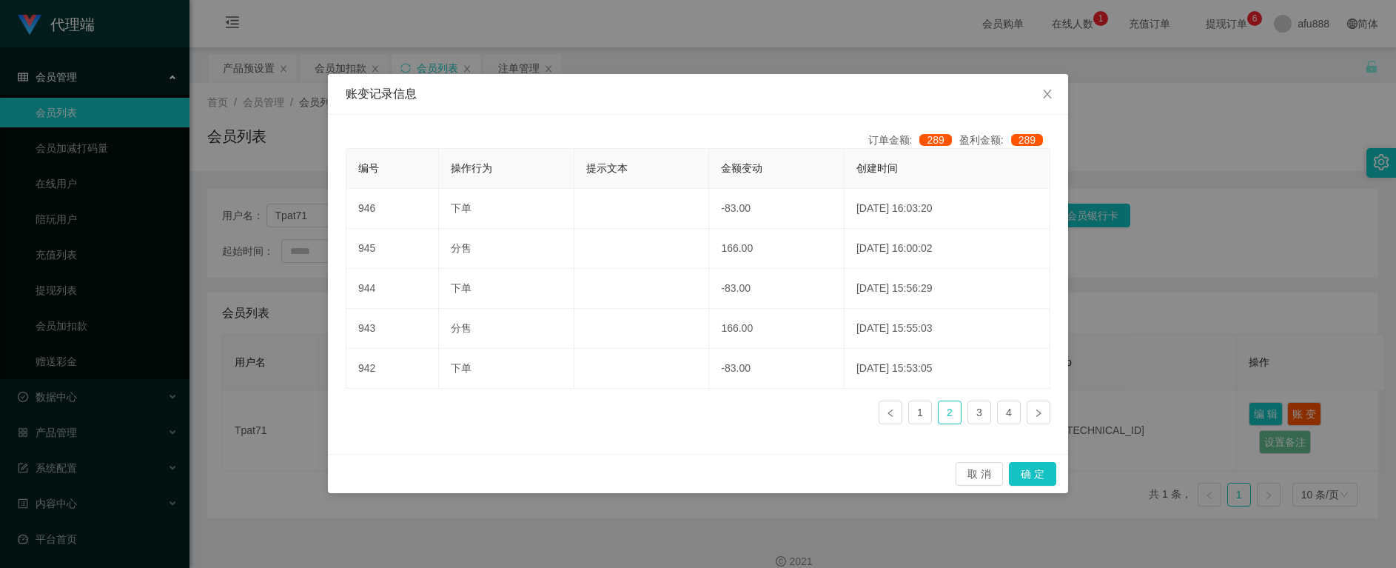
click at [713, 517] on div "账变记录信息 订单金额: 289 盈利金额: 289 编号 操作行为 提示文本 金额变动 创建时间 946 下单 -83.00 [DATE] 16:03:20…" at bounding box center [698, 284] width 1396 height 568
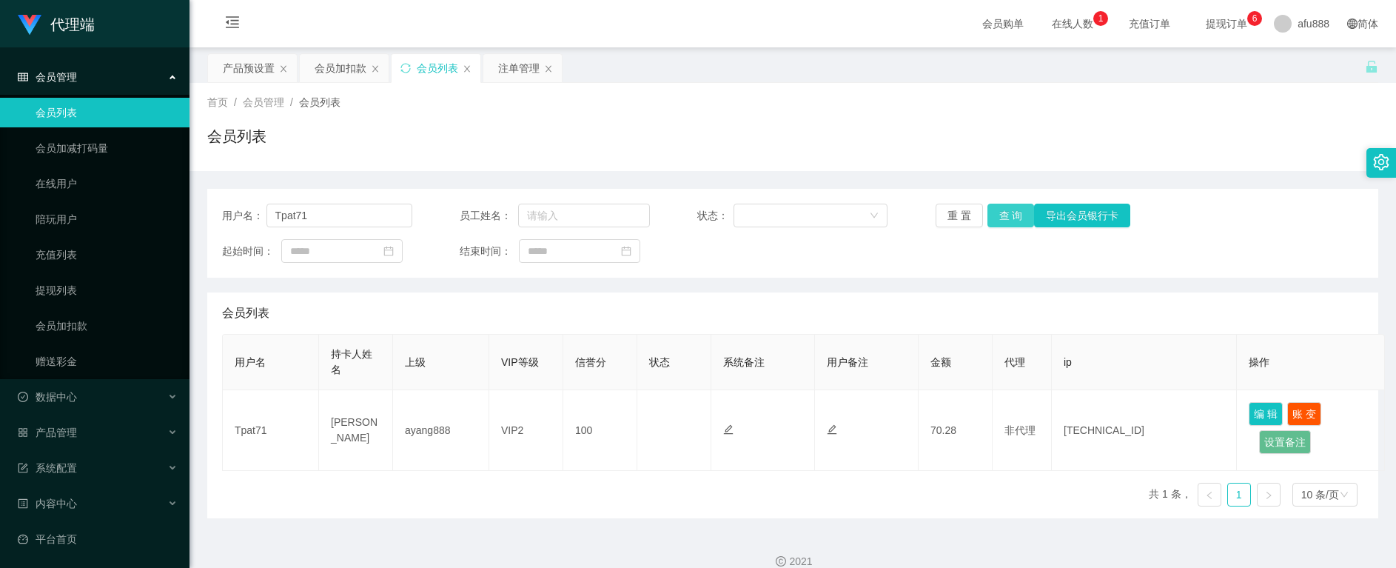
click at [998, 218] on button "查 询" at bounding box center [1010, 216] width 47 height 24
click at [992, 218] on button "查 询" at bounding box center [1010, 216] width 47 height 24
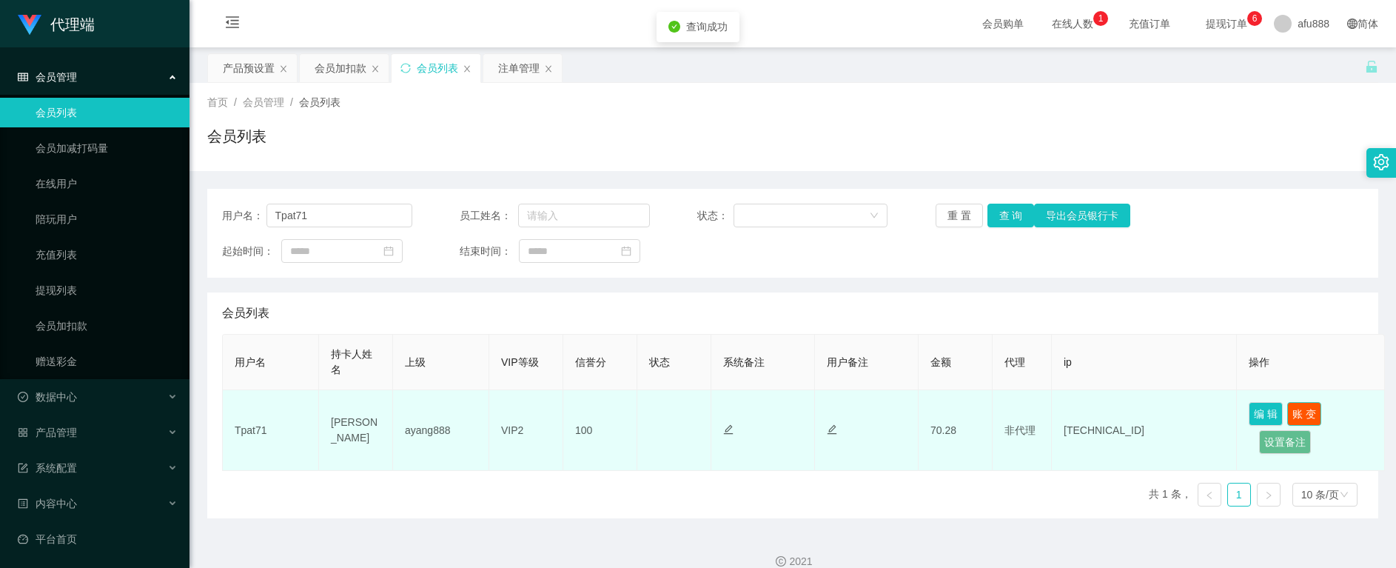
click at [1310, 411] on button "账 变" at bounding box center [1304, 414] width 34 height 24
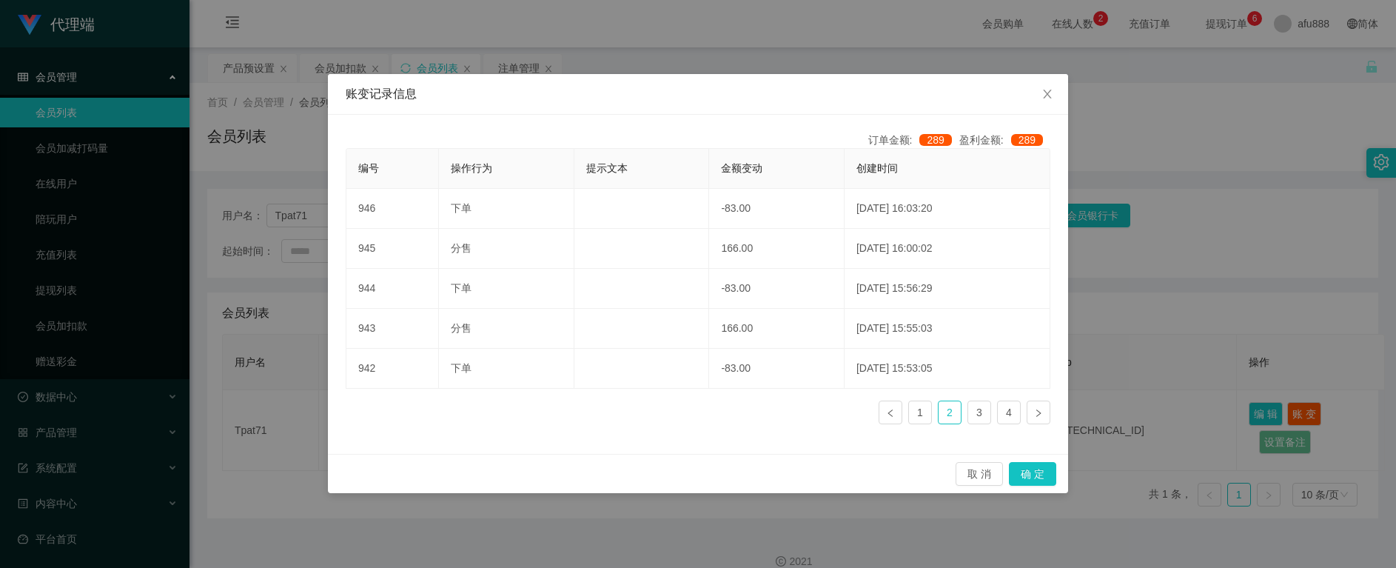
click at [296, 492] on div "账变记录信息 订单金额: 289 盈利金额: 289 编号 操作行为 提示文本 金额变动 创建时间 946 下单 -83.00 [DATE] 16:03:20…" at bounding box center [698, 284] width 1396 height 568
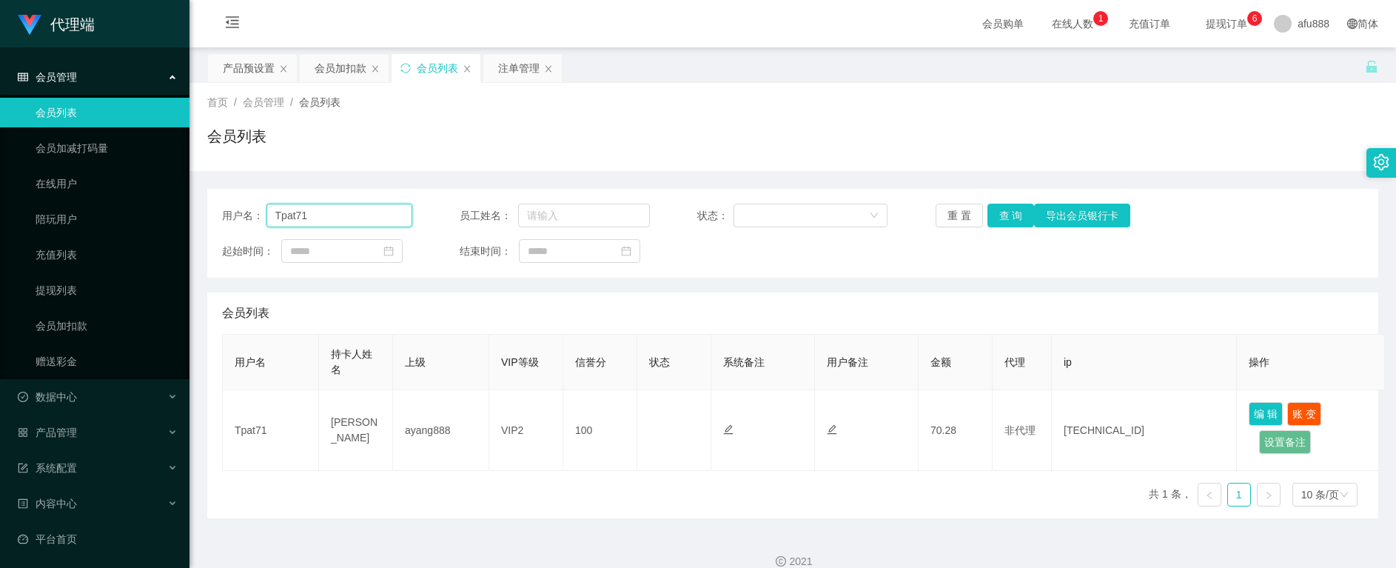
click at [296, 218] on input "Tpat71" at bounding box center [339, 216] width 146 height 24
click at [296, 217] on input "Tpat71" at bounding box center [339, 216] width 146 height 24
